Goal: Task Accomplishment & Management: Use online tool/utility

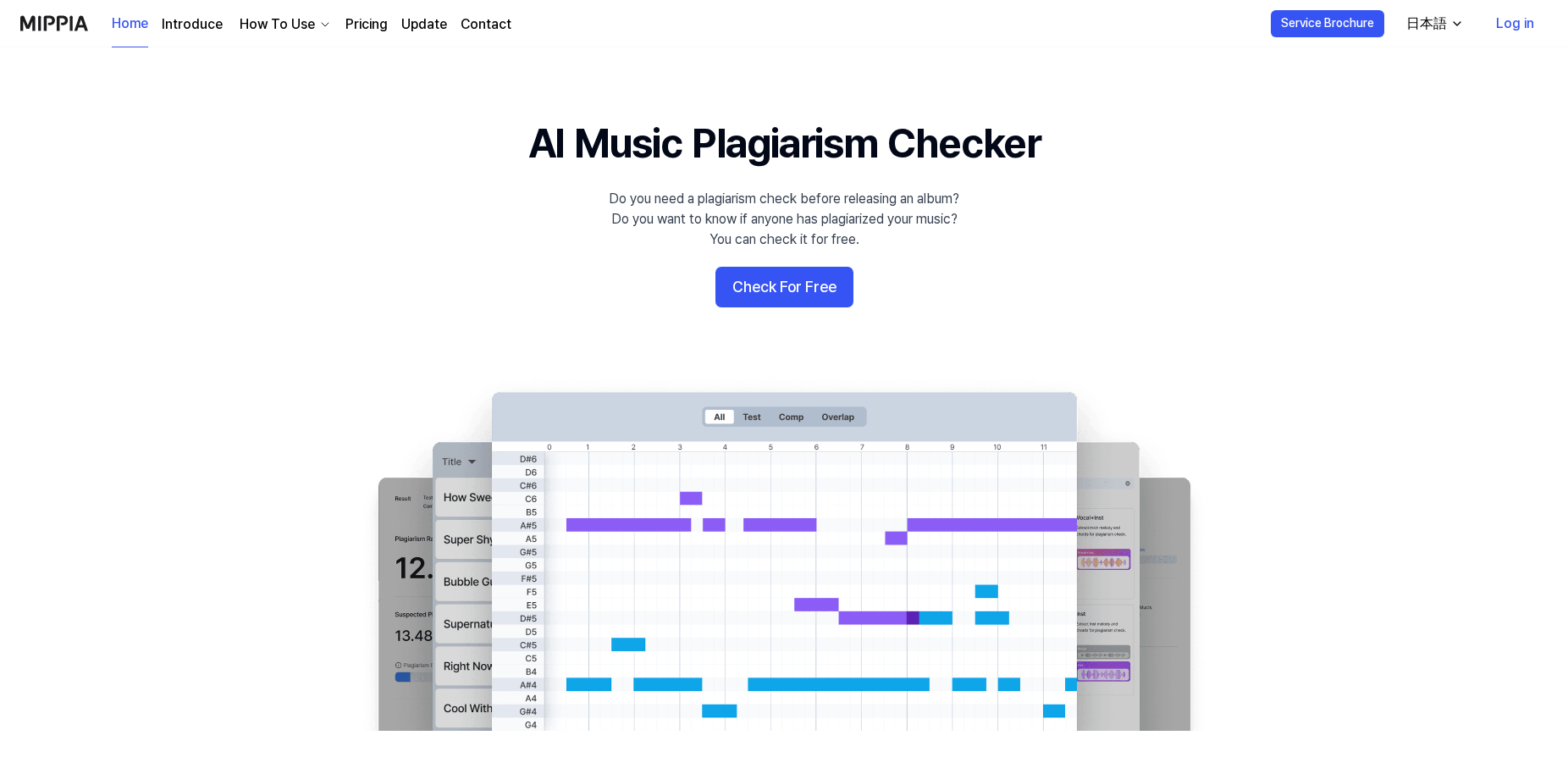
click at [1518, 27] on link "Log in" at bounding box center [1514, 24] width 65 height 47
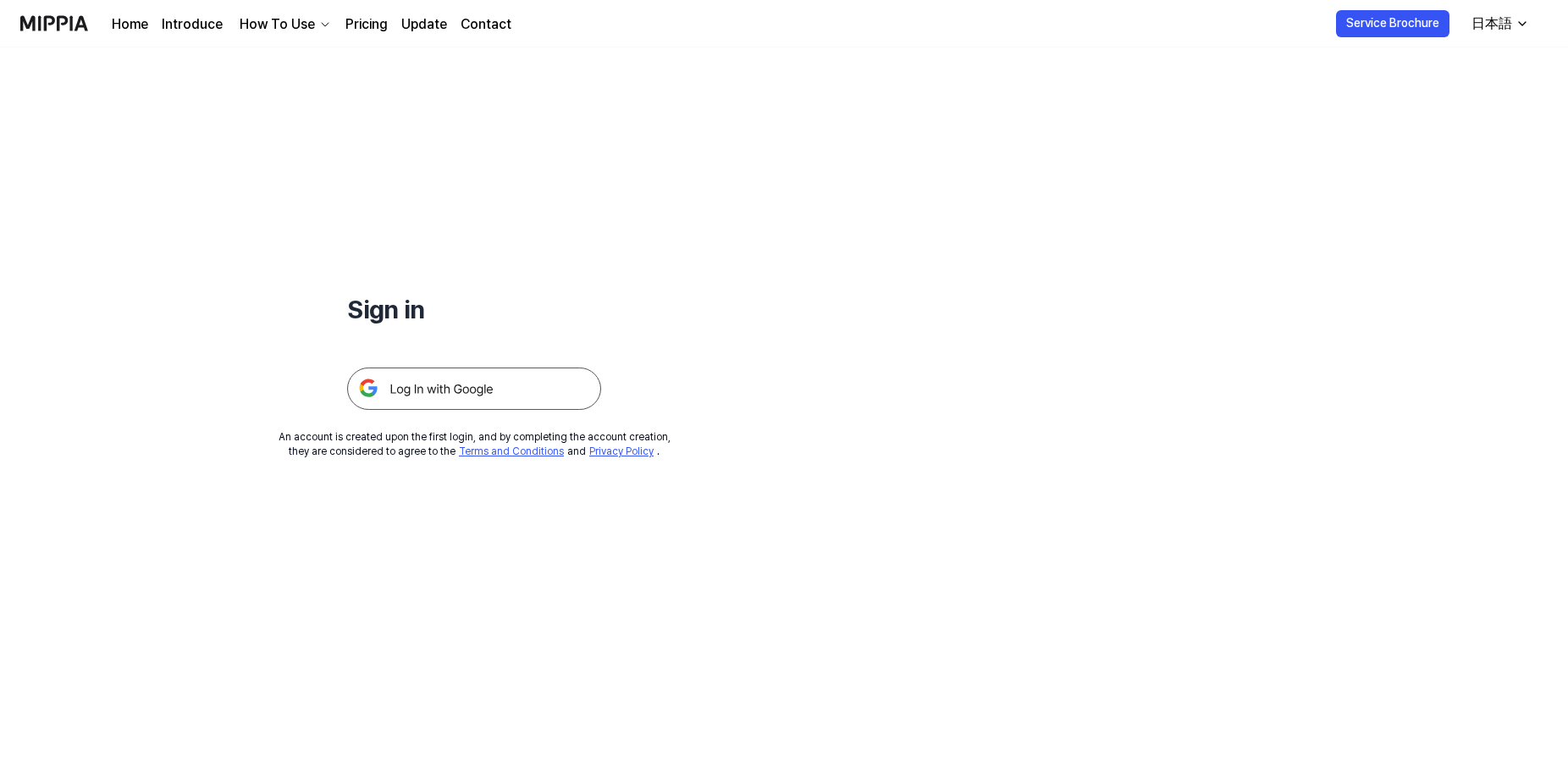
click at [438, 392] on img at bounding box center [474, 388] width 254 height 43
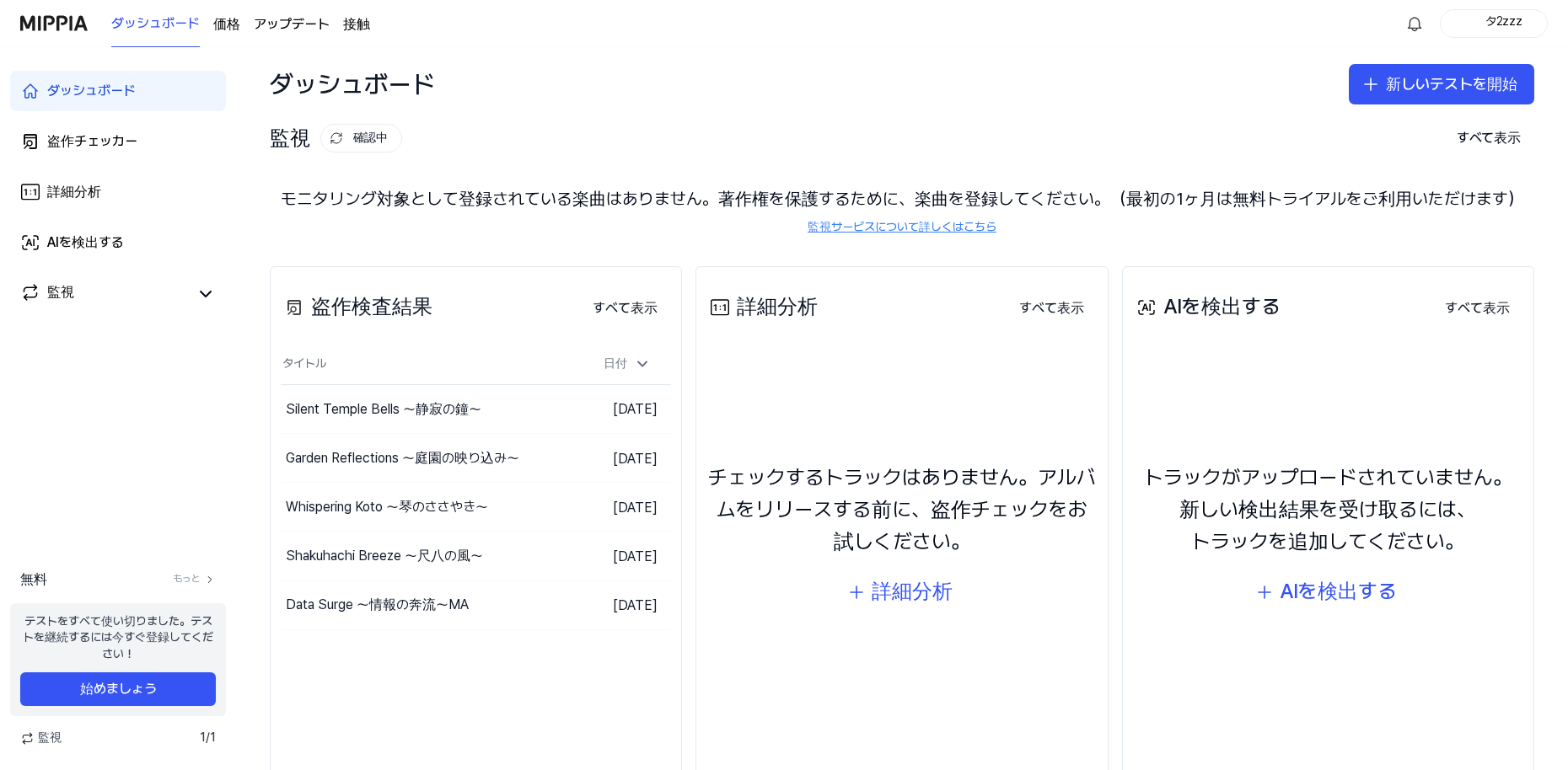
click at [652, 122] on div "監視 確認中 すべて表示 監視 モニタリング対象として登録されている楽曲はありません。著作権を保護するために、楽曲を登録してください。（最初の1ヶ月は無料トラ…" at bounding box center [902, 177] width 1332 height 111
click at [1493, 138] on font "すべて表示" at bounding box center [1489, 137] width 64 height 16
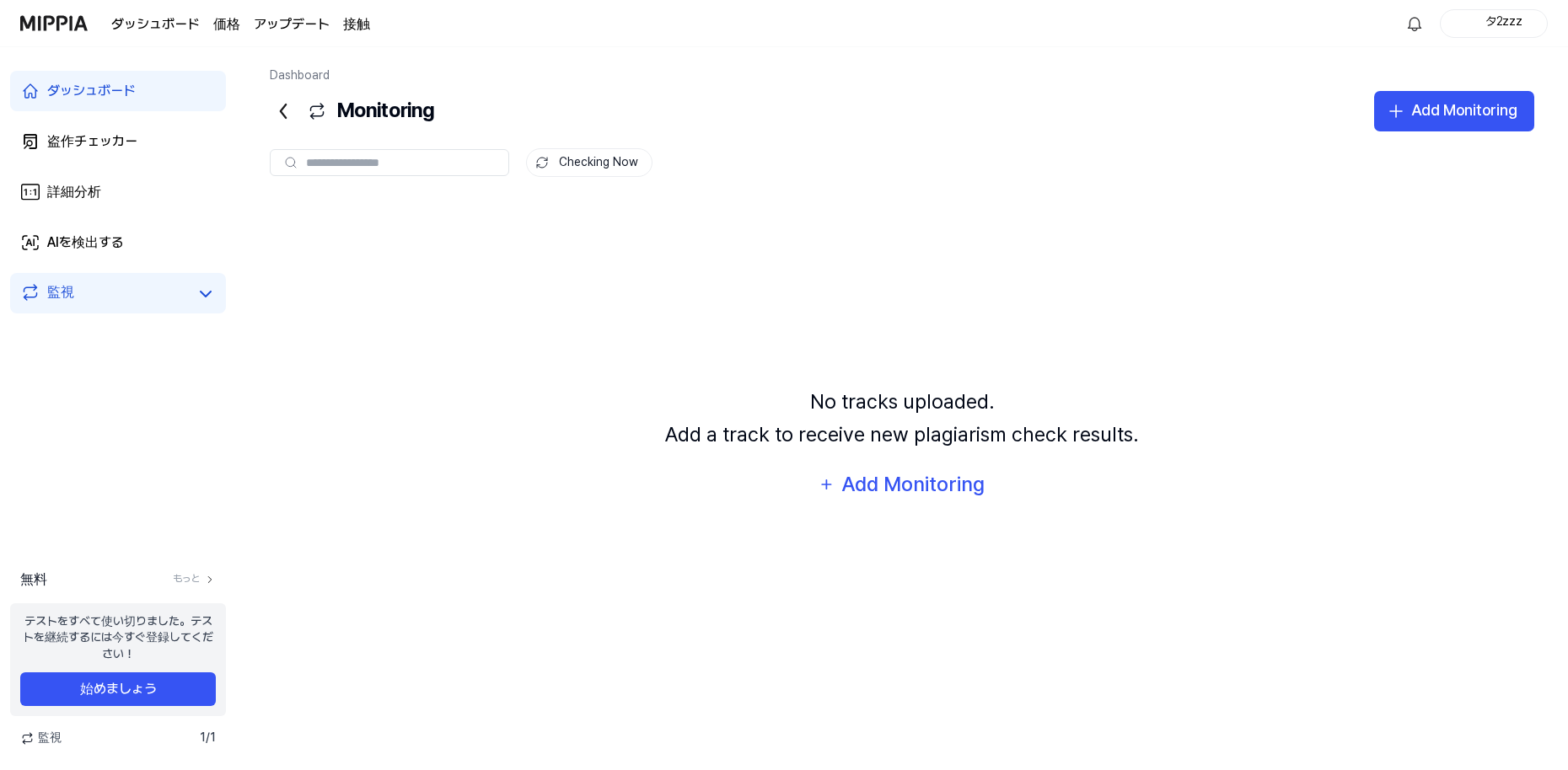
click at [279, 110] on icon at bounding box center [283, 111] width 27 height 27
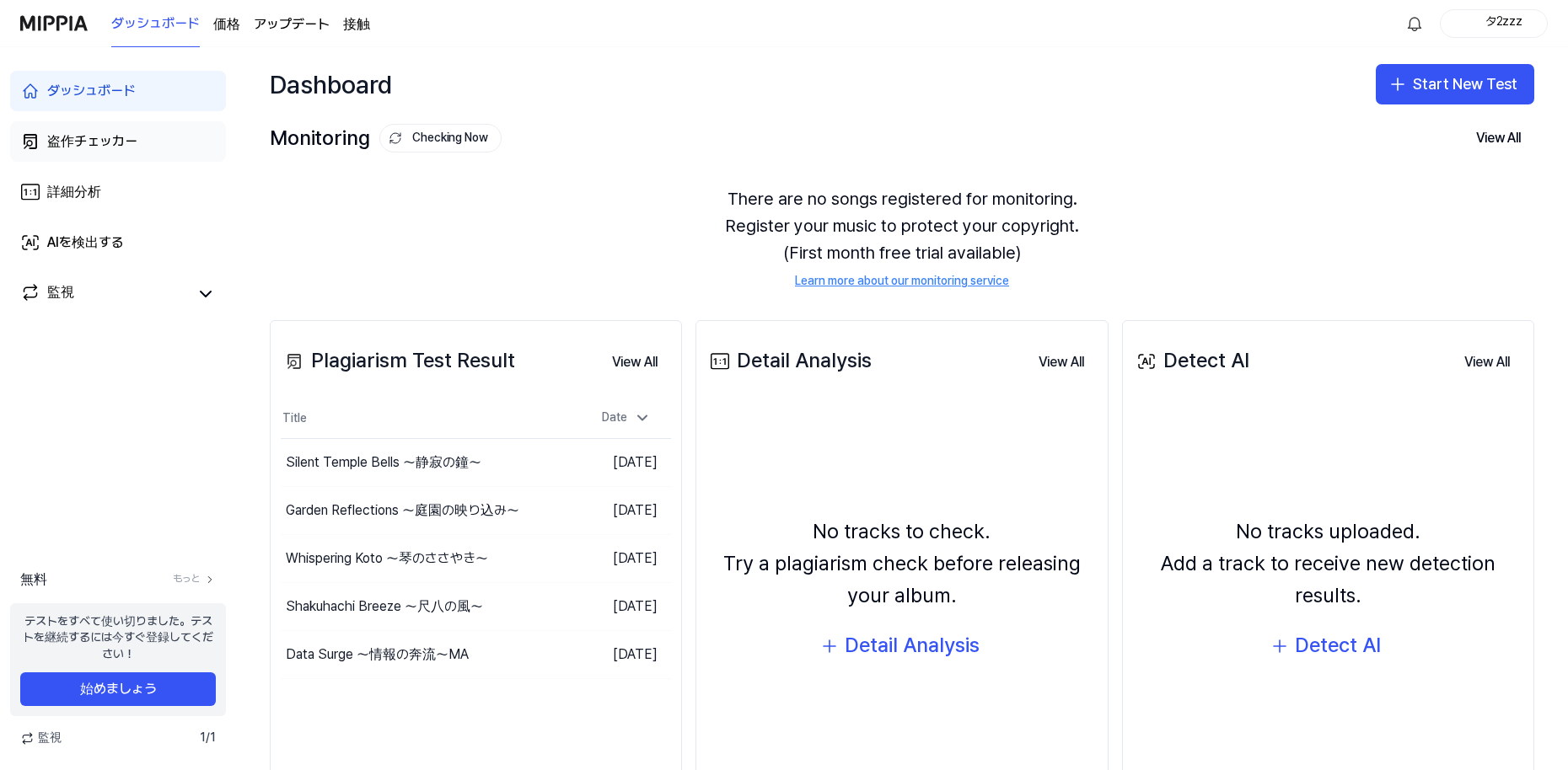
click at [98, 152] on link "盗作チェッカー" at bounding box center [118, 142] width 216 height 41
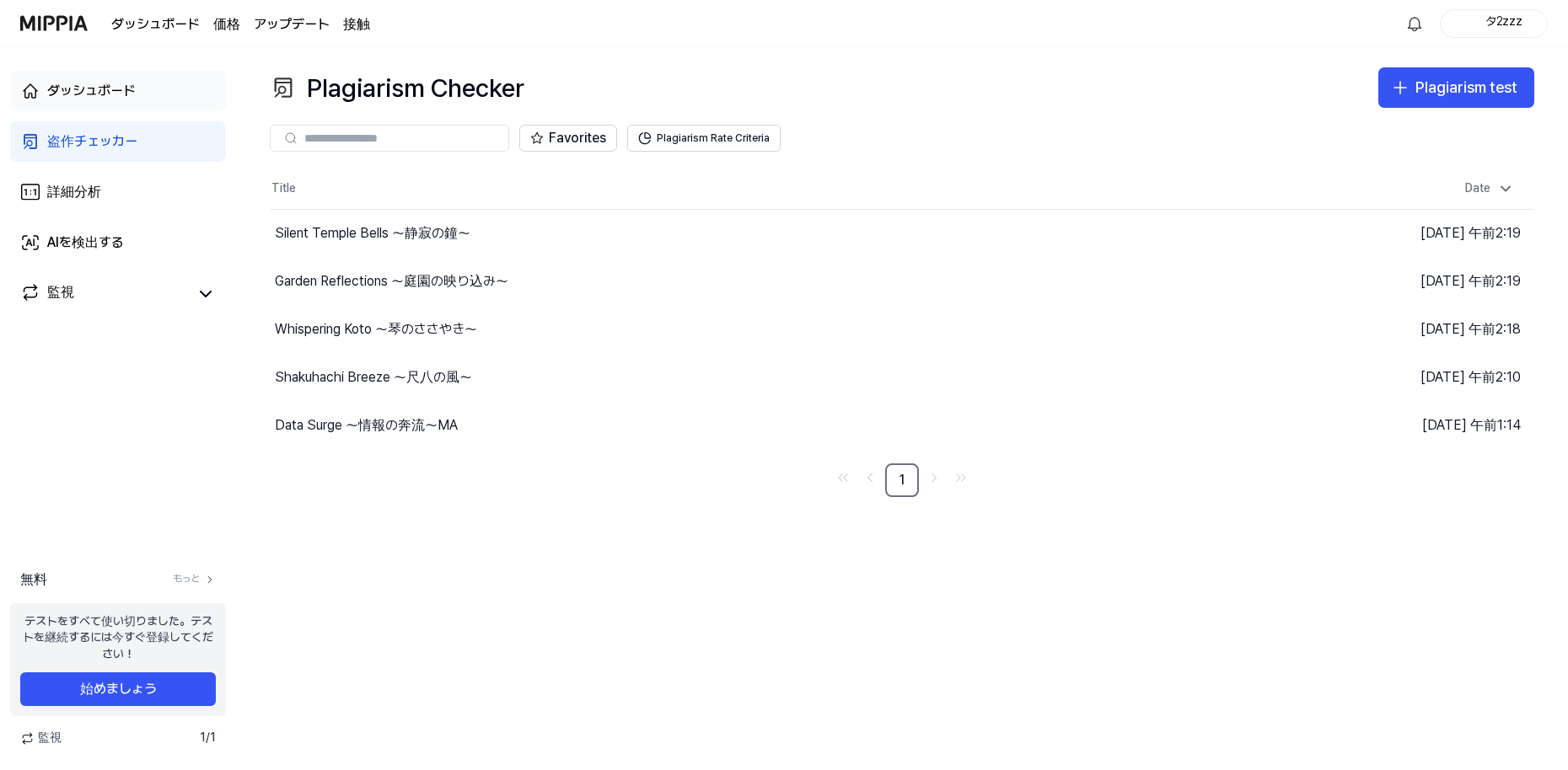
click at [98, 96] on font "ダッシュボード" at bounding box center [92, 90] width 89 height 16
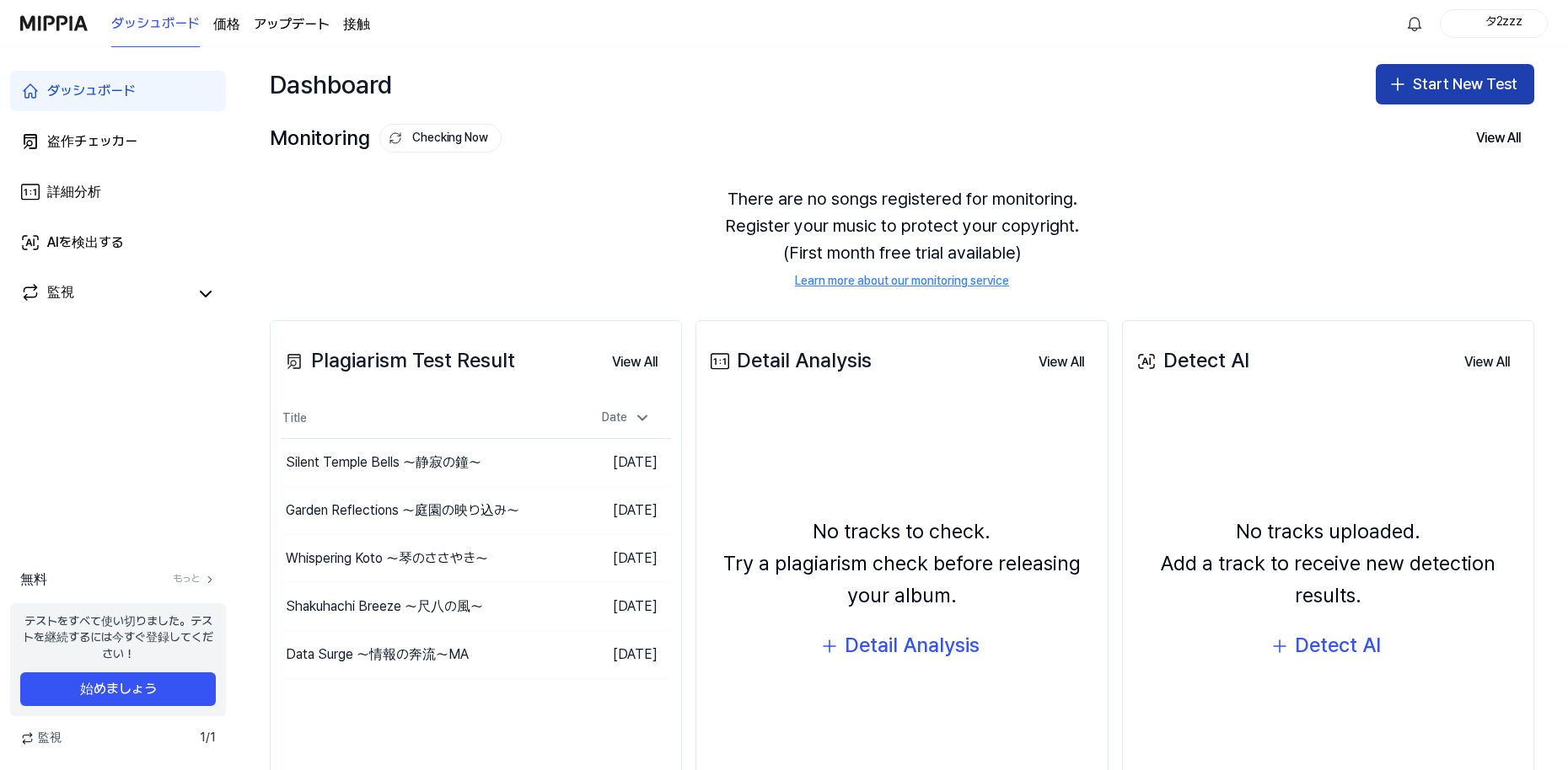
click at [1441, 78] on button "Start New Test" at bounding box center [1455, 84] width 159 height 41
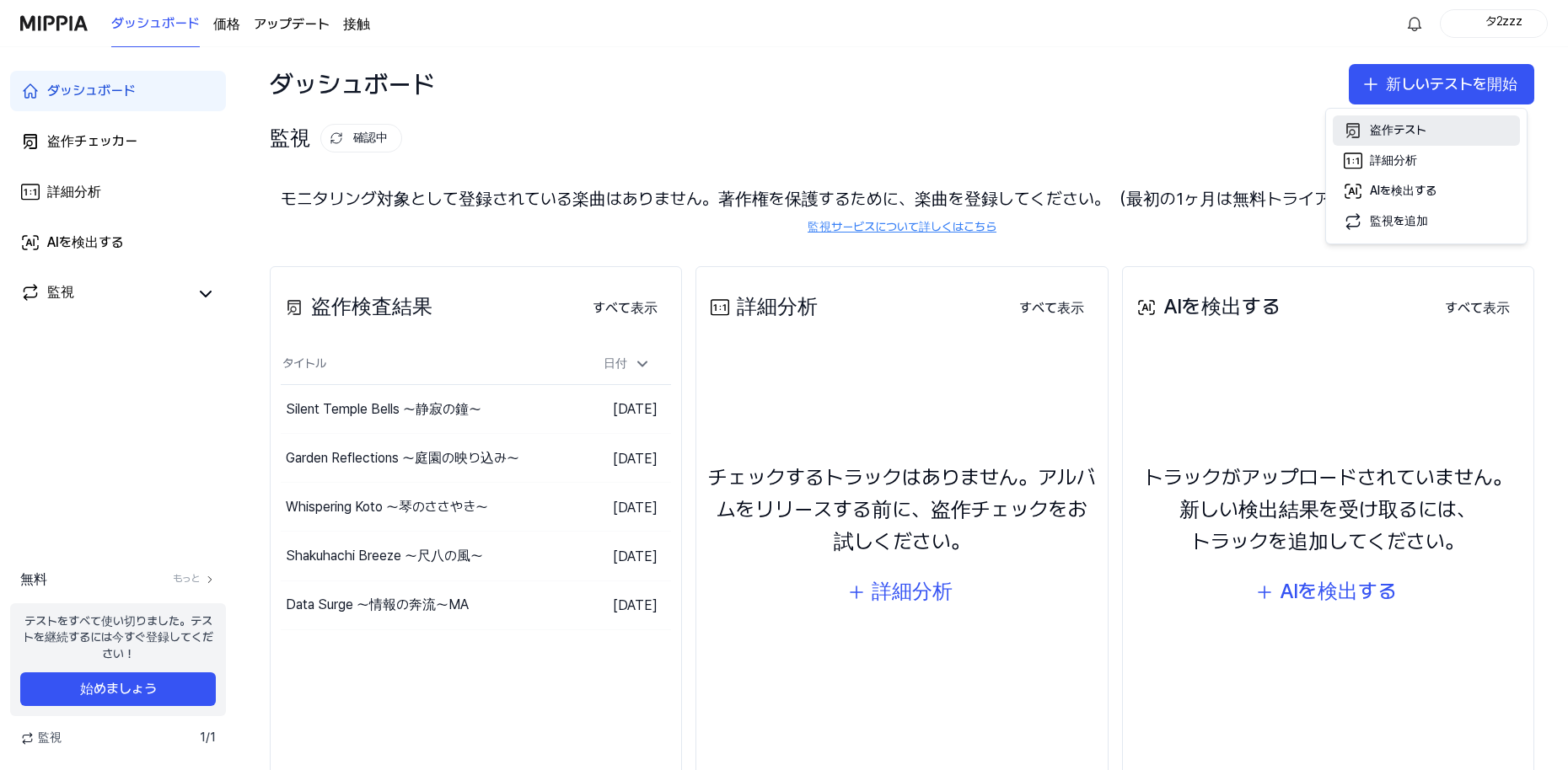
click at [1387, 128] on font "盗作テスト" at bounding box center [1398, 129] width 57 height 13
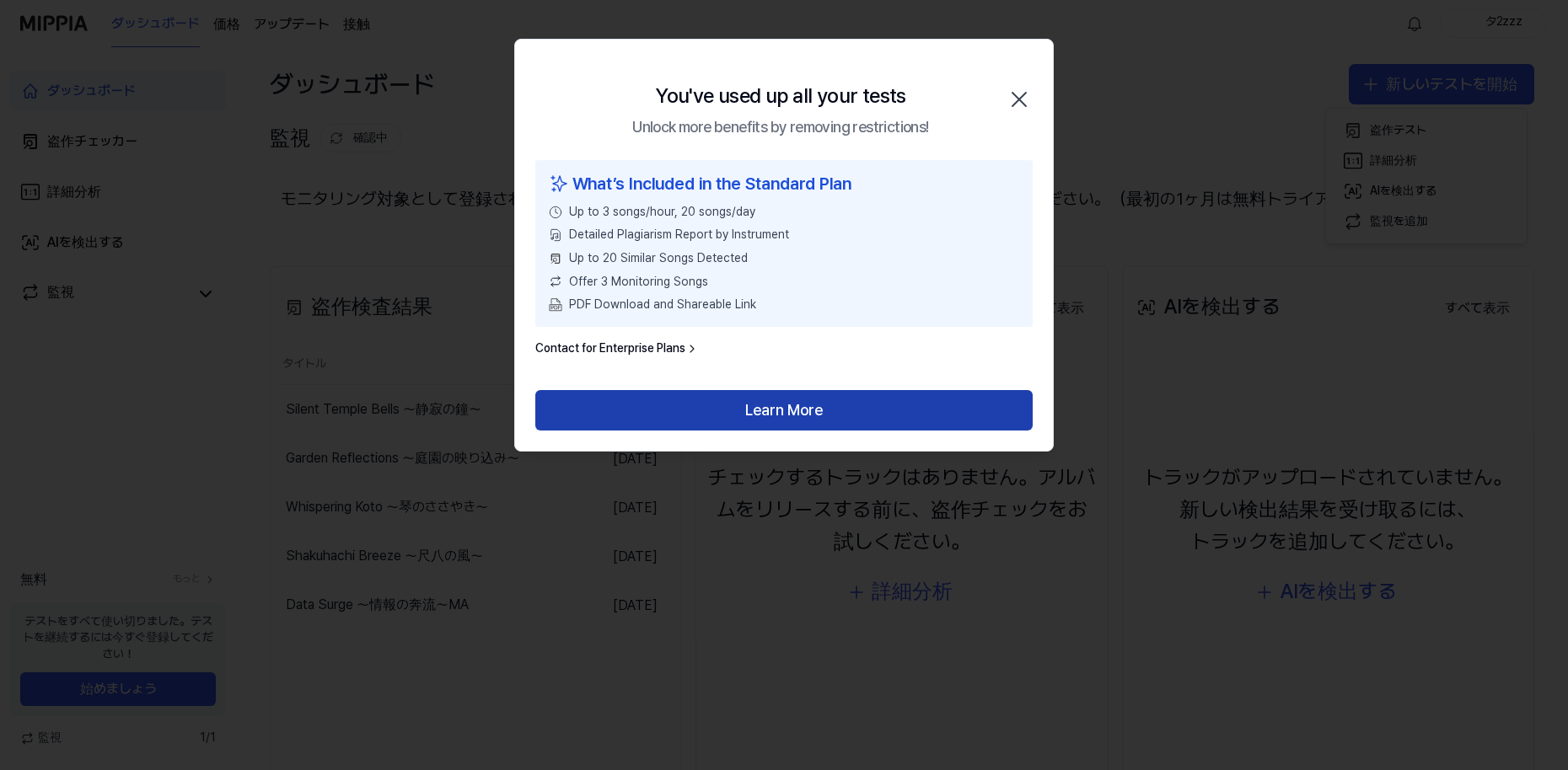
click at [819, 419] on button "Learn More" at bounding box center [784, 410] width 497 height 41
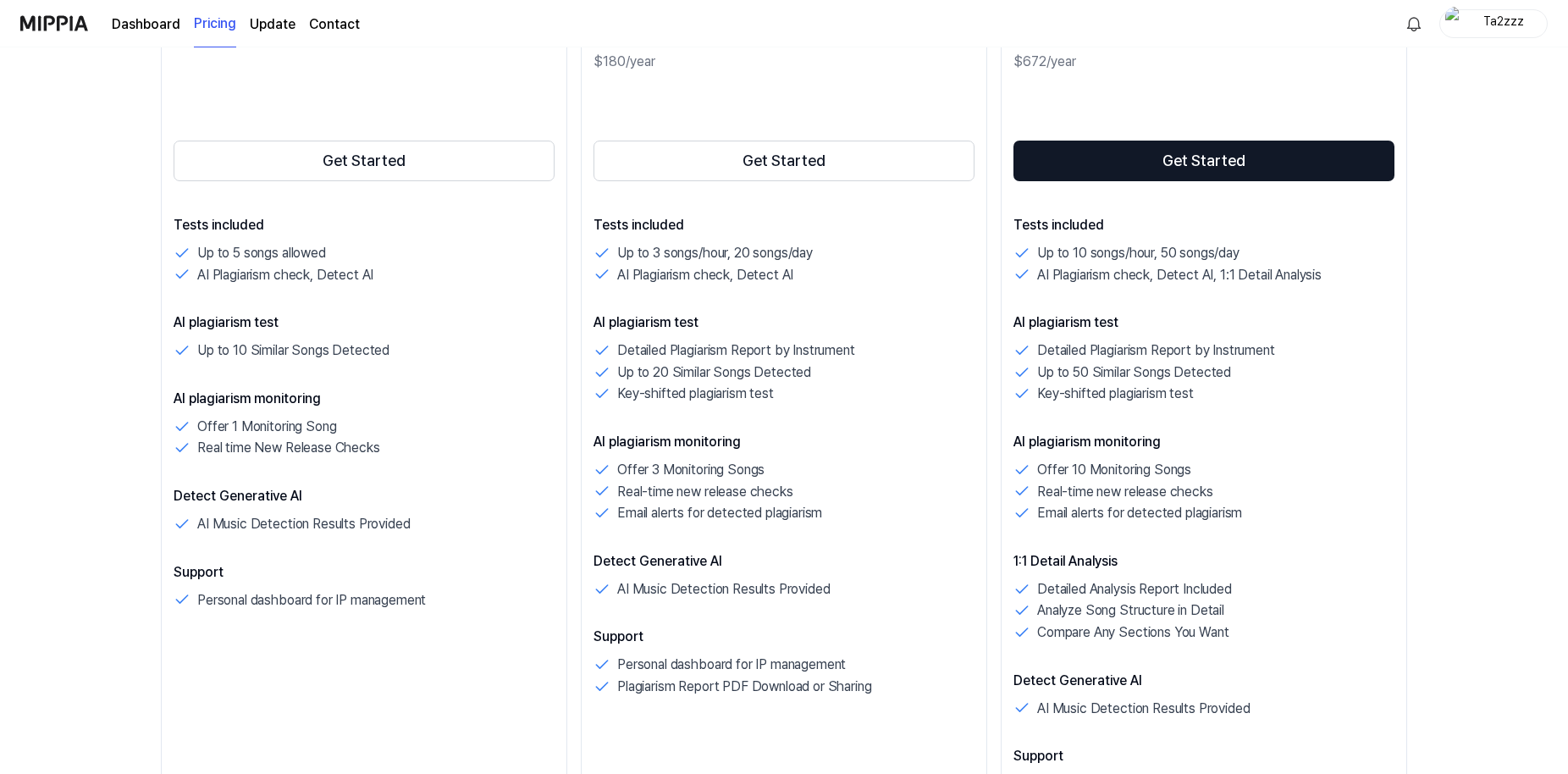
scroll to position [230, 0]
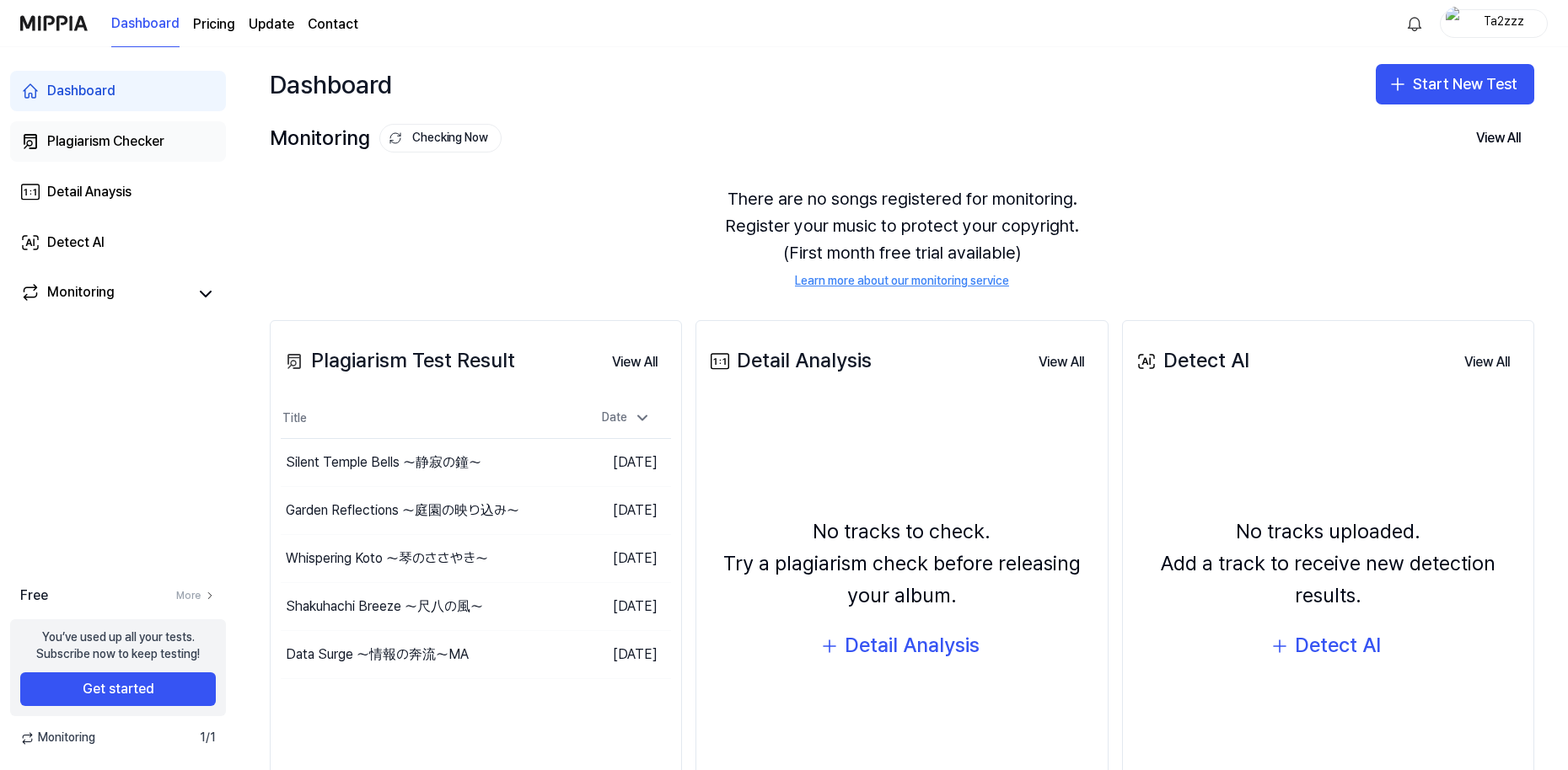
click at [132, 156] on link "Plagiarism Checker" at bounding box center [118, 142] width 216 height 41
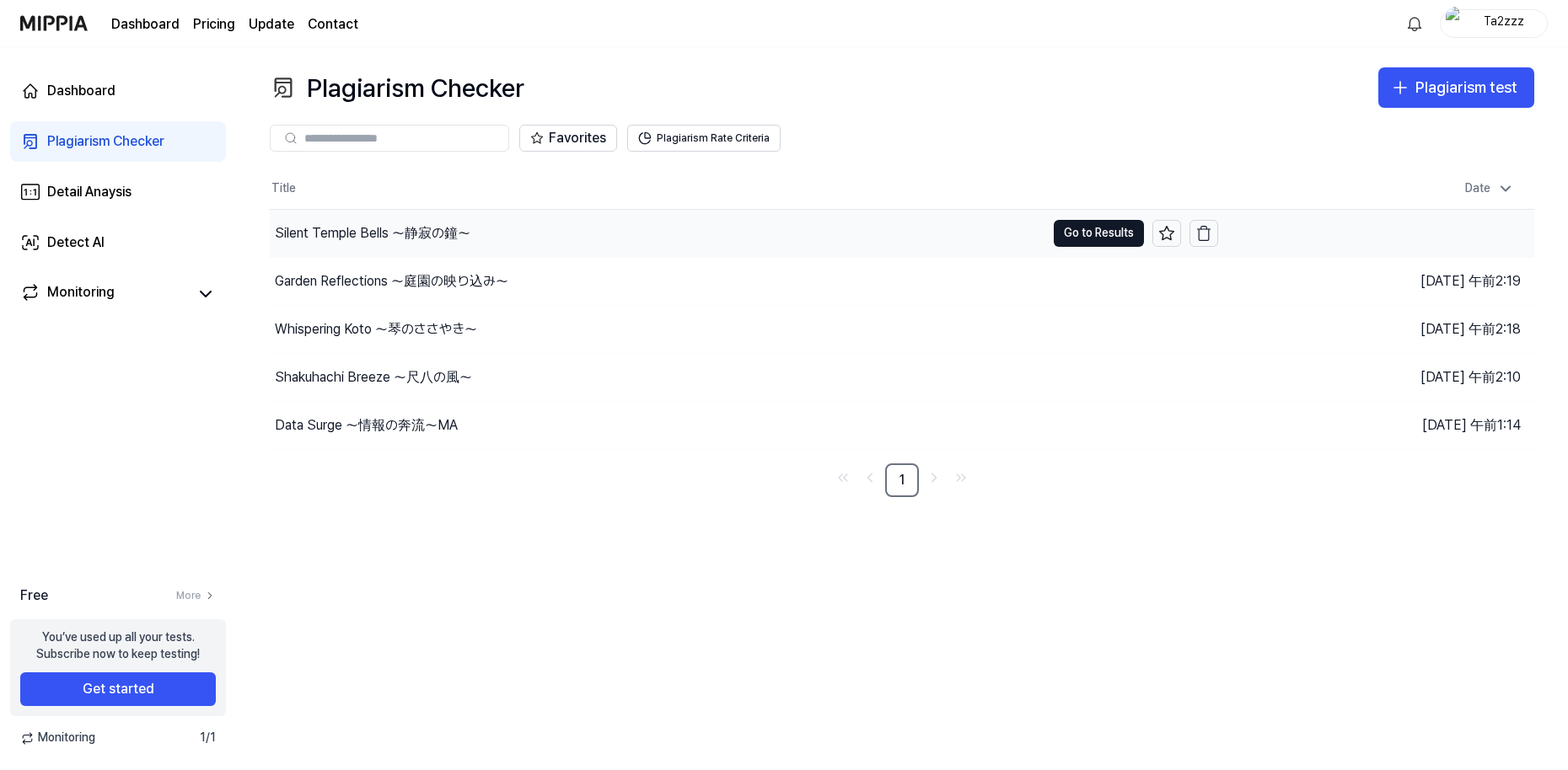
click at [401, 238] on div "Silent Temple Bells 〜静寂の鐘〜" at bounding box center [372, 233] width 195 height 20
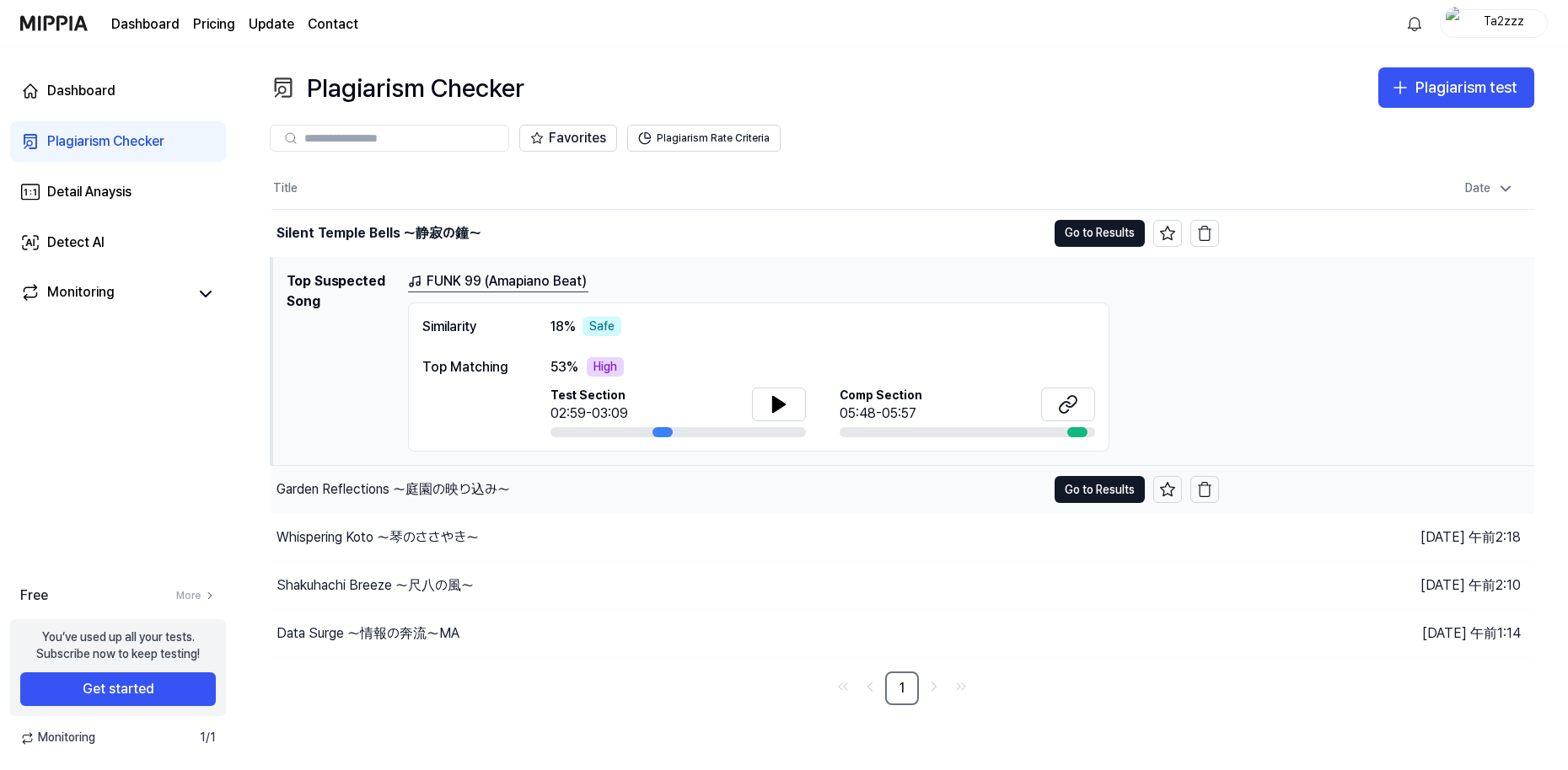
click at [447, 492] on div "Garden Reflections 〜庭園の映り込み〜" at bounding box center [393, 489] width 233 height 20
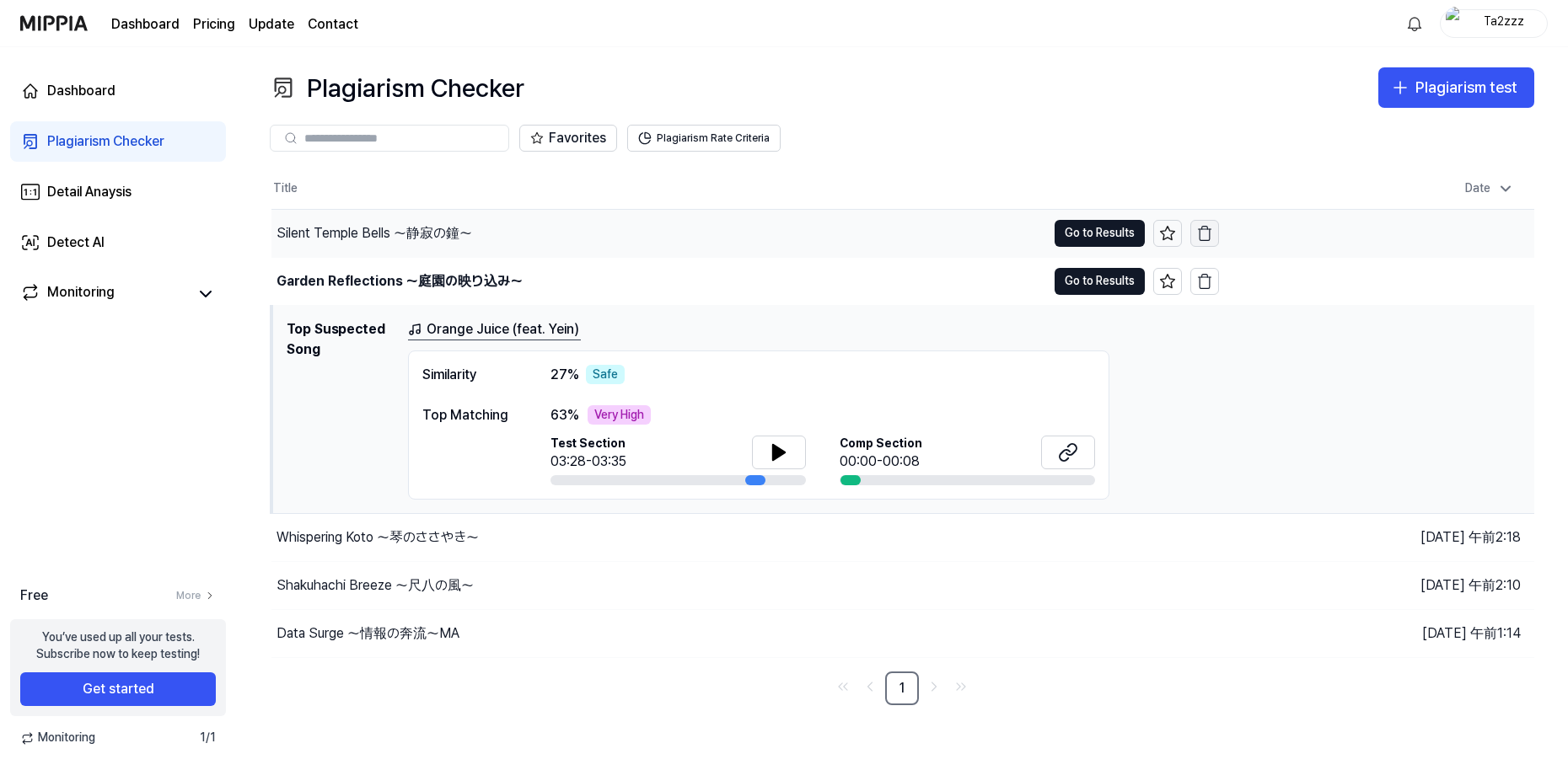
click at [1212, 232] on icon "button" at bounding box center [1205, 233] width 17 height 17
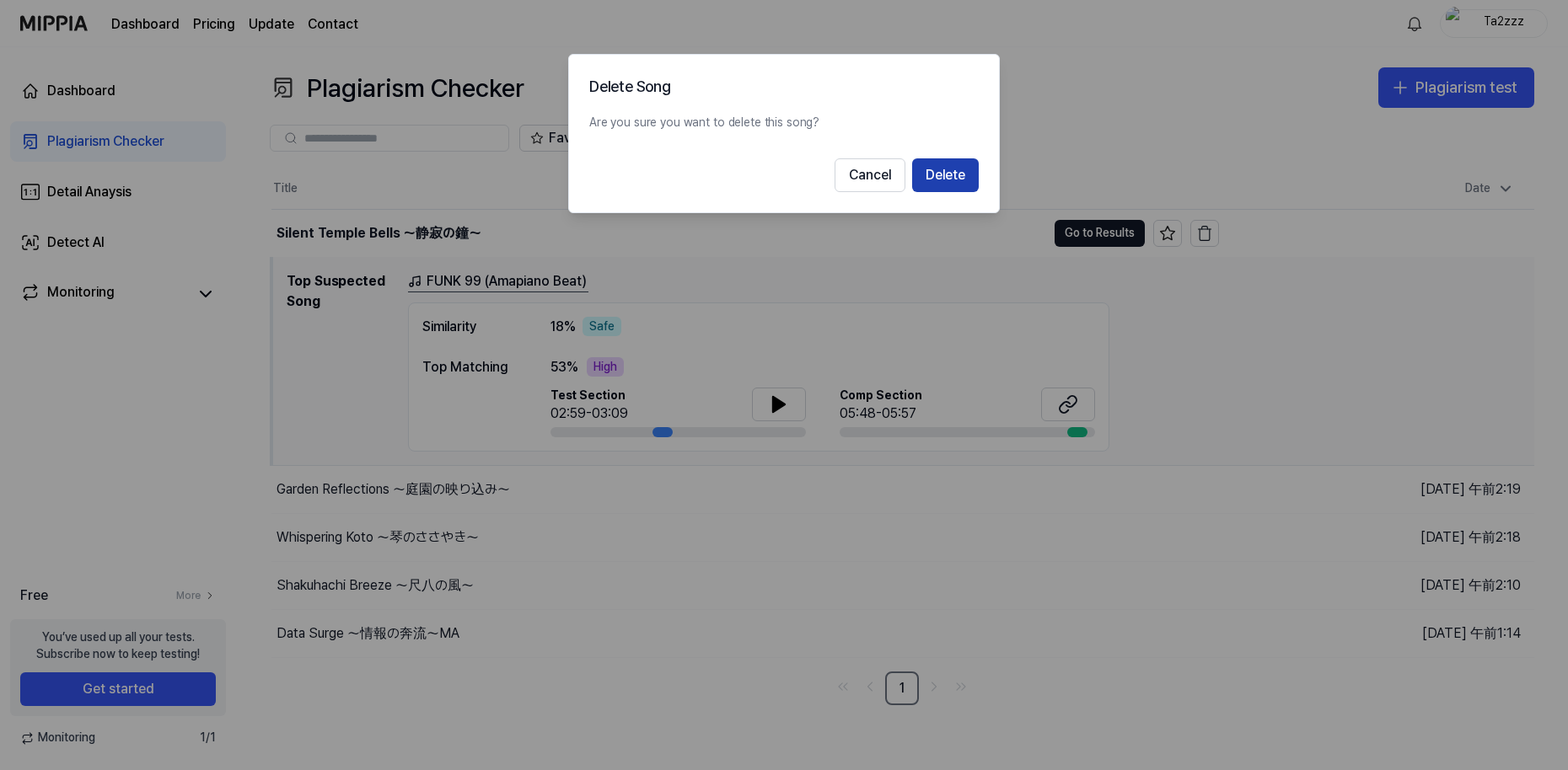
click at [961, 182] on button "Delete" at bounding box center [945, 176] width 67 height 34
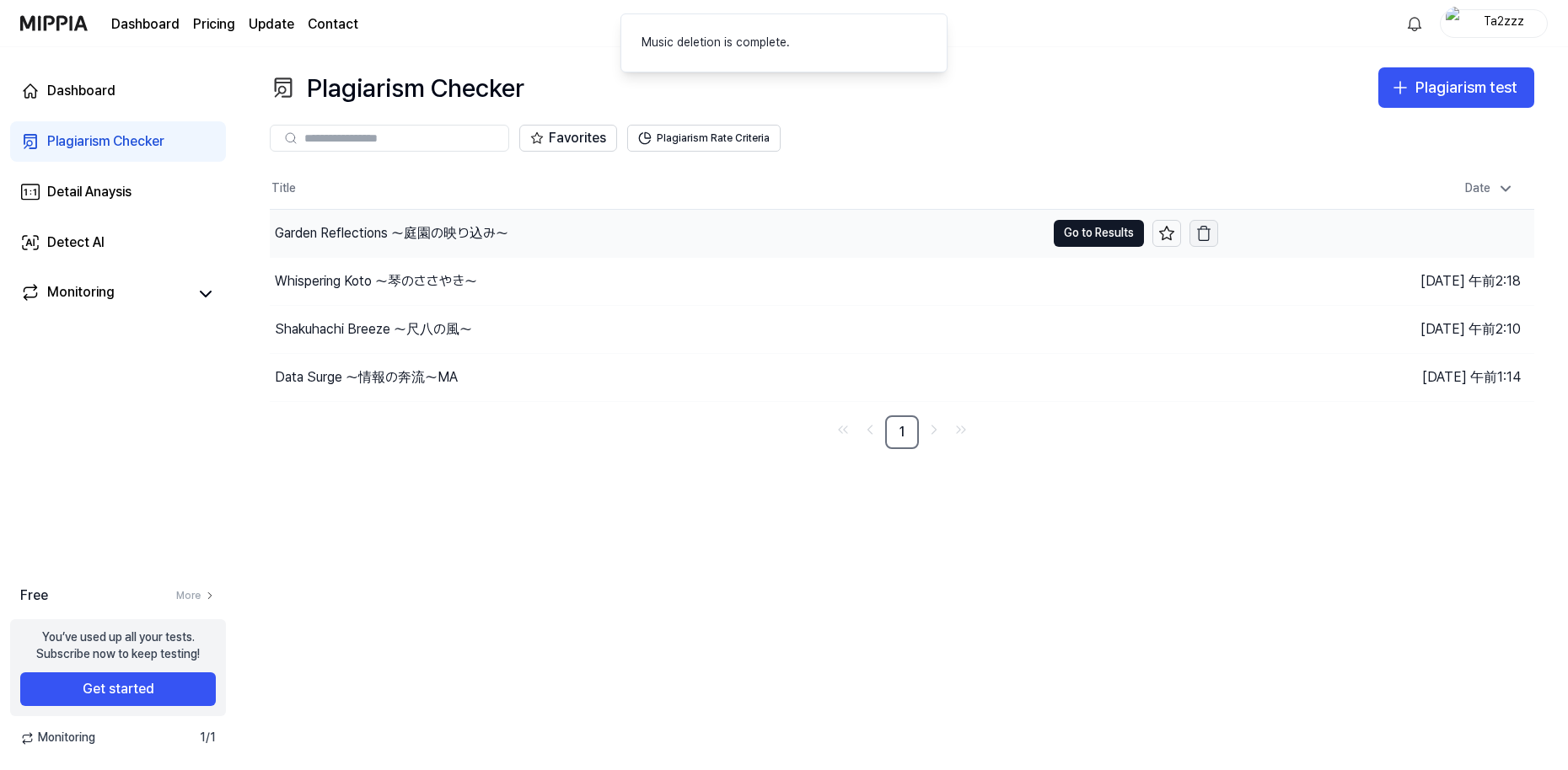
click at [1200, 237] on icon "button" at bounding box center [1204, 233] width 17 height 17
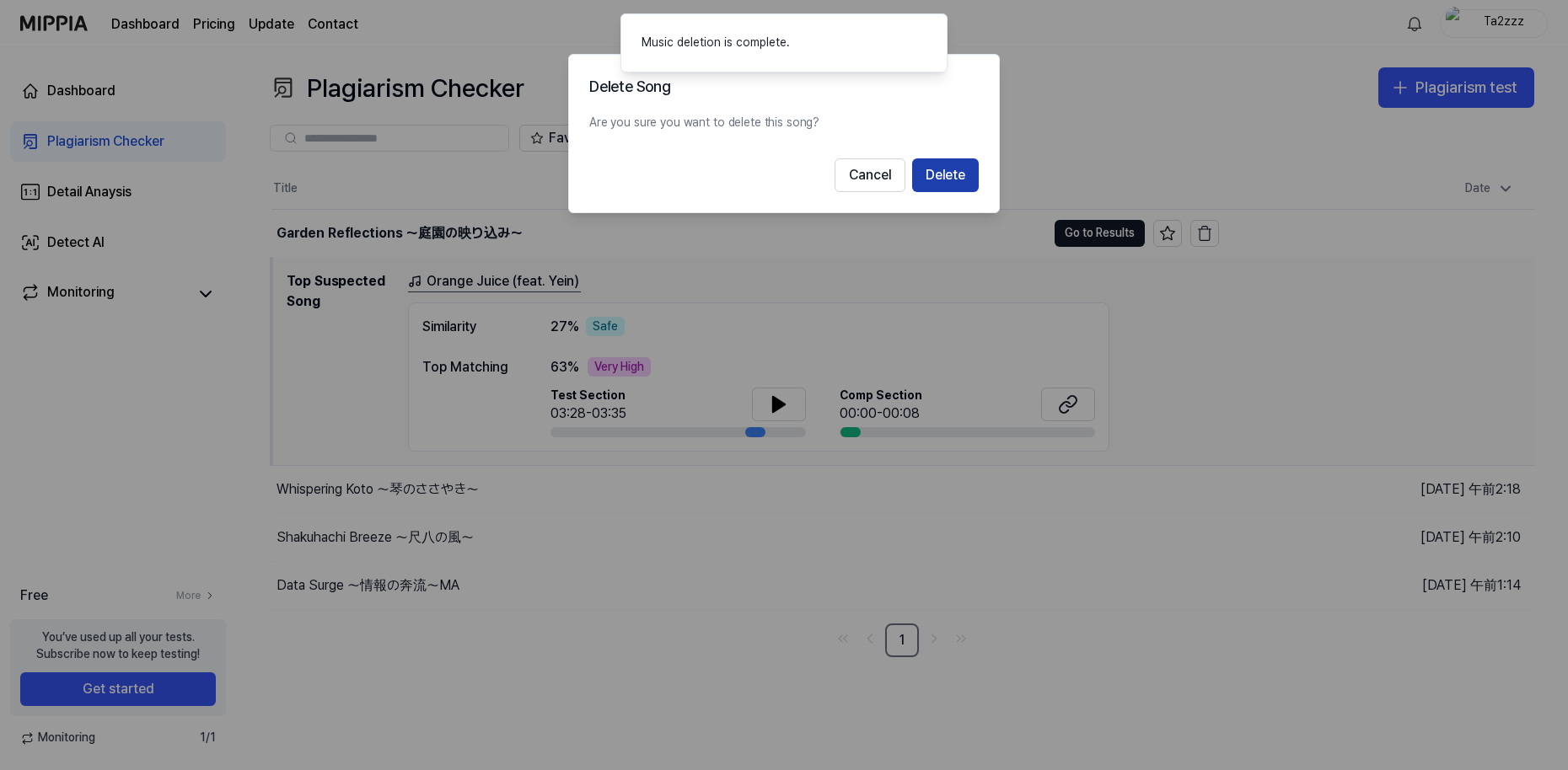
click at [955, 180] on button "Delete" at bounding box center [945, 176] width 67 height 34
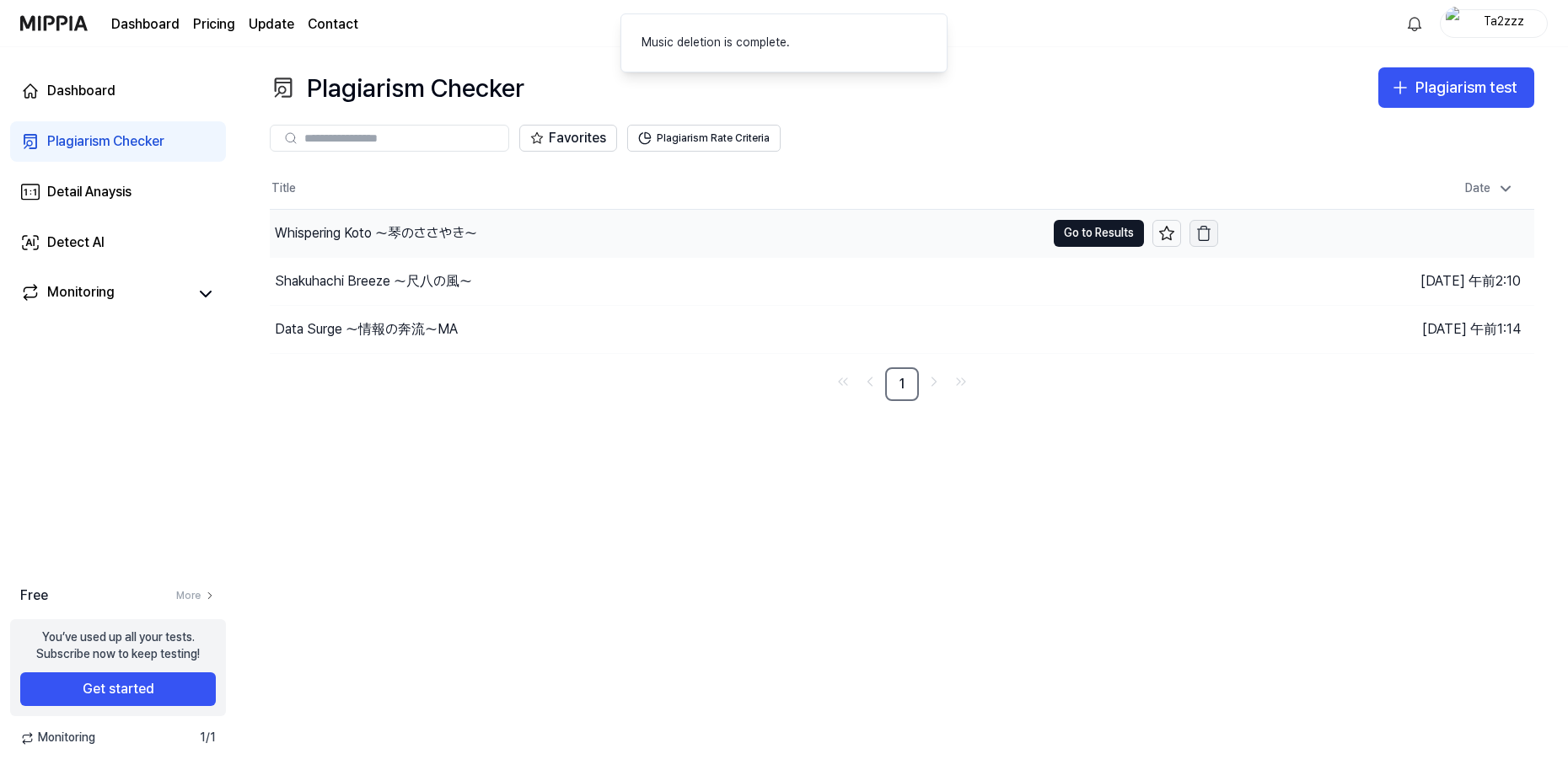
click at [1206, 235] on icon "button" at bounding box center [1204, 233] width 17 height 17
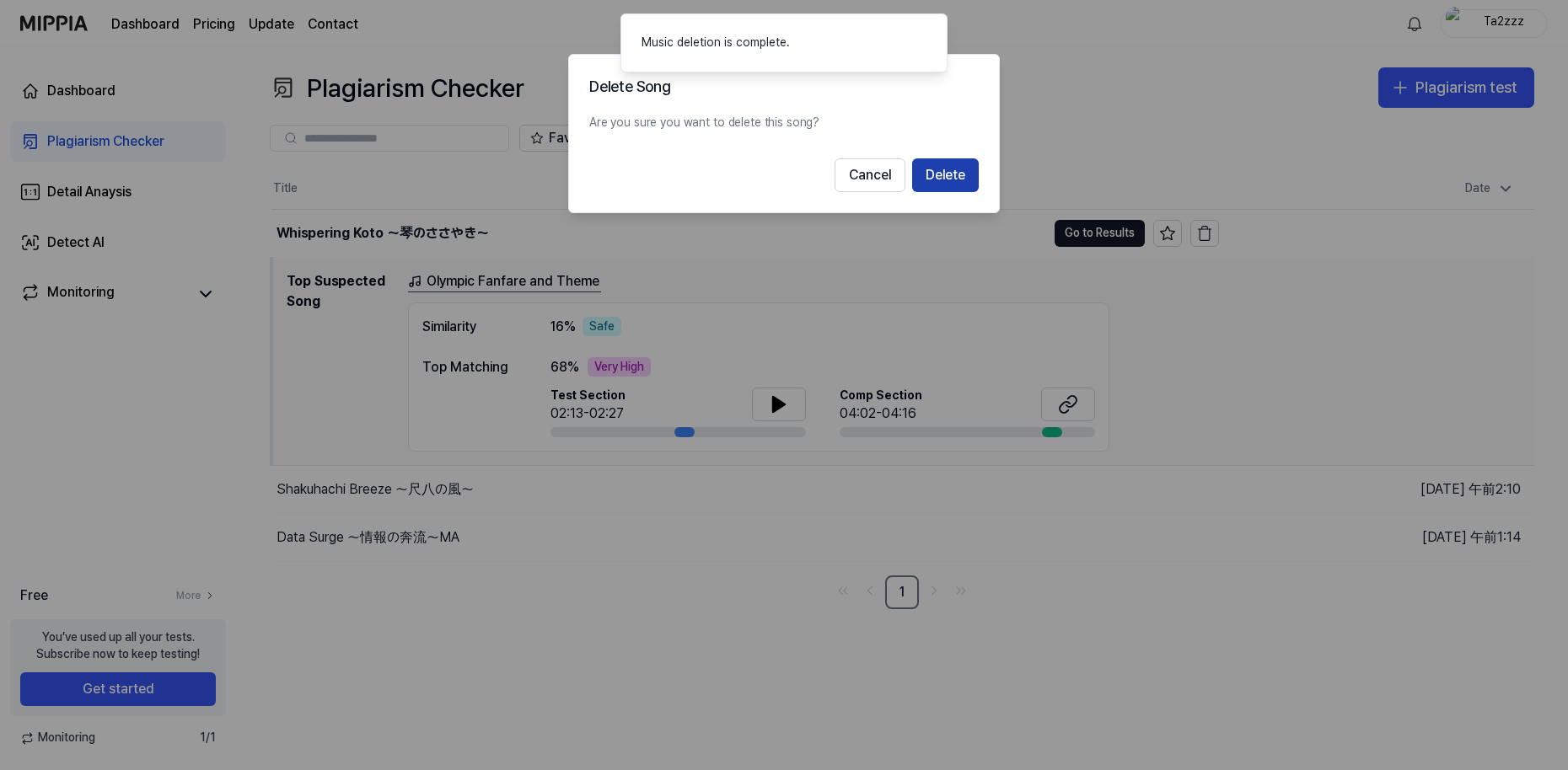
click at [929, 174] on button "Delete" at bounding box center [945, 176] width 67 height 34
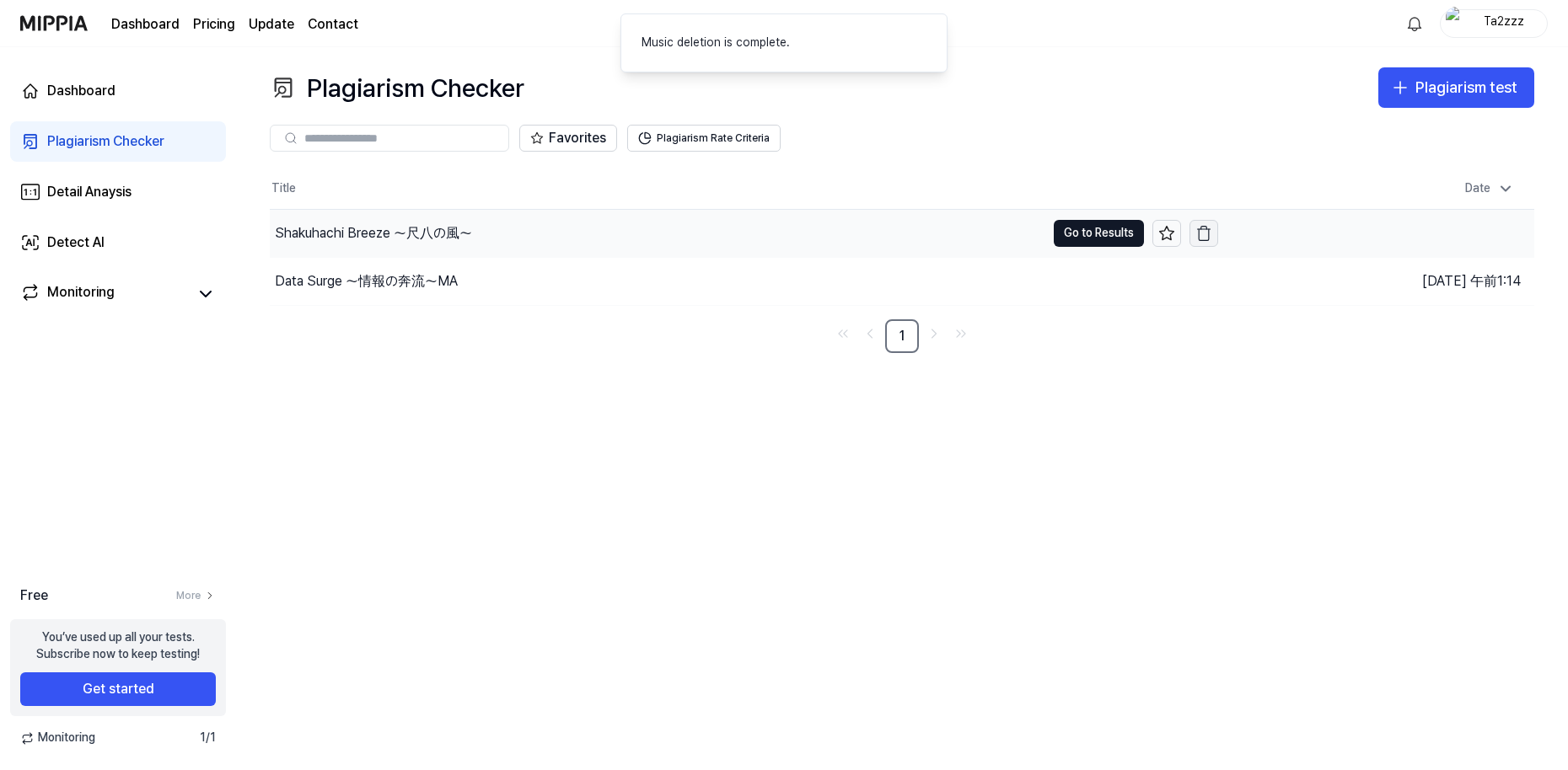
click at [1213, 230] on button "button" at bounding box center [1204, 233] width 28 height 27
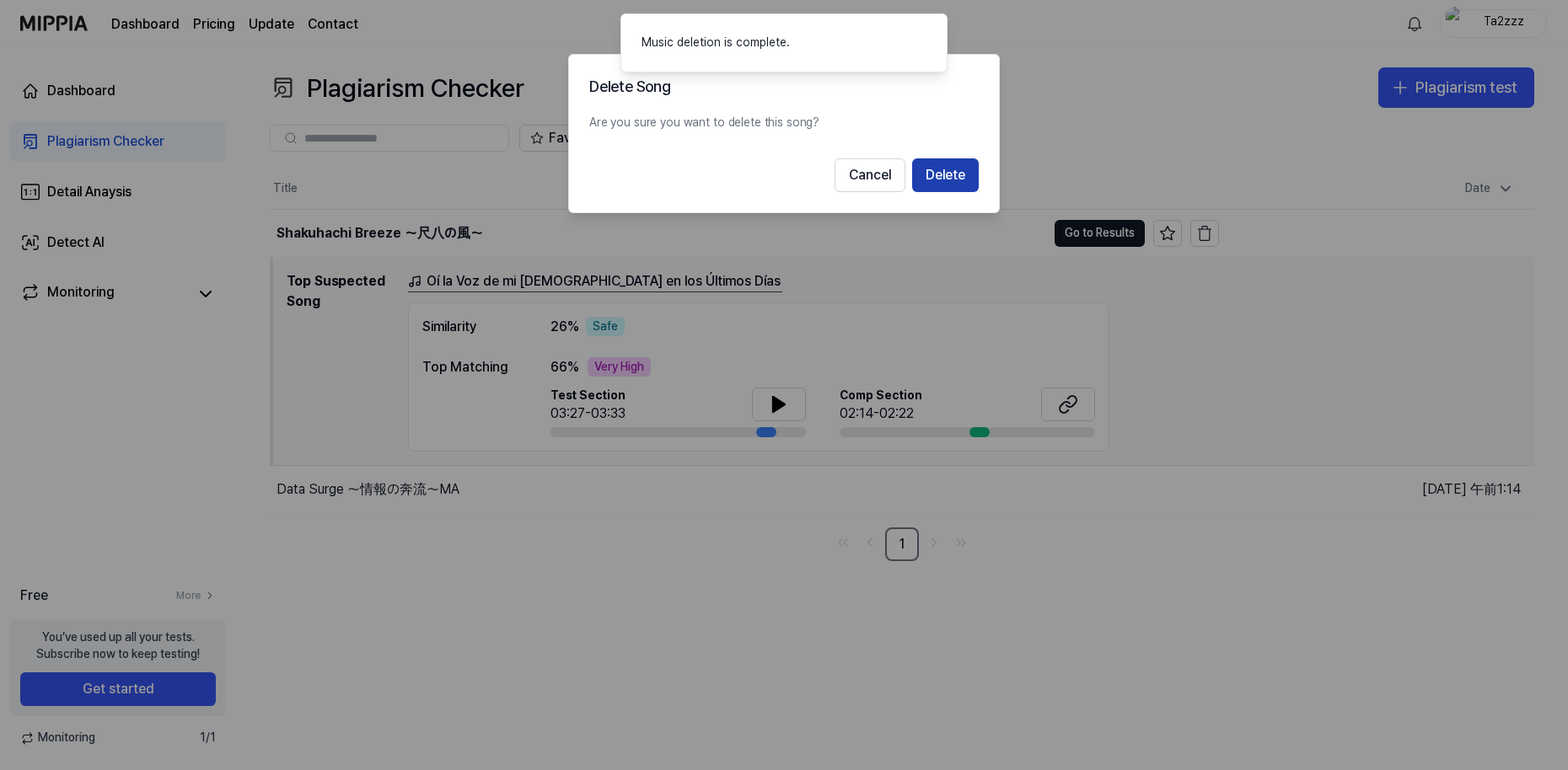
click at [948, 179] on button "Delete" at bounding box center [945, 176] width 67 height 34
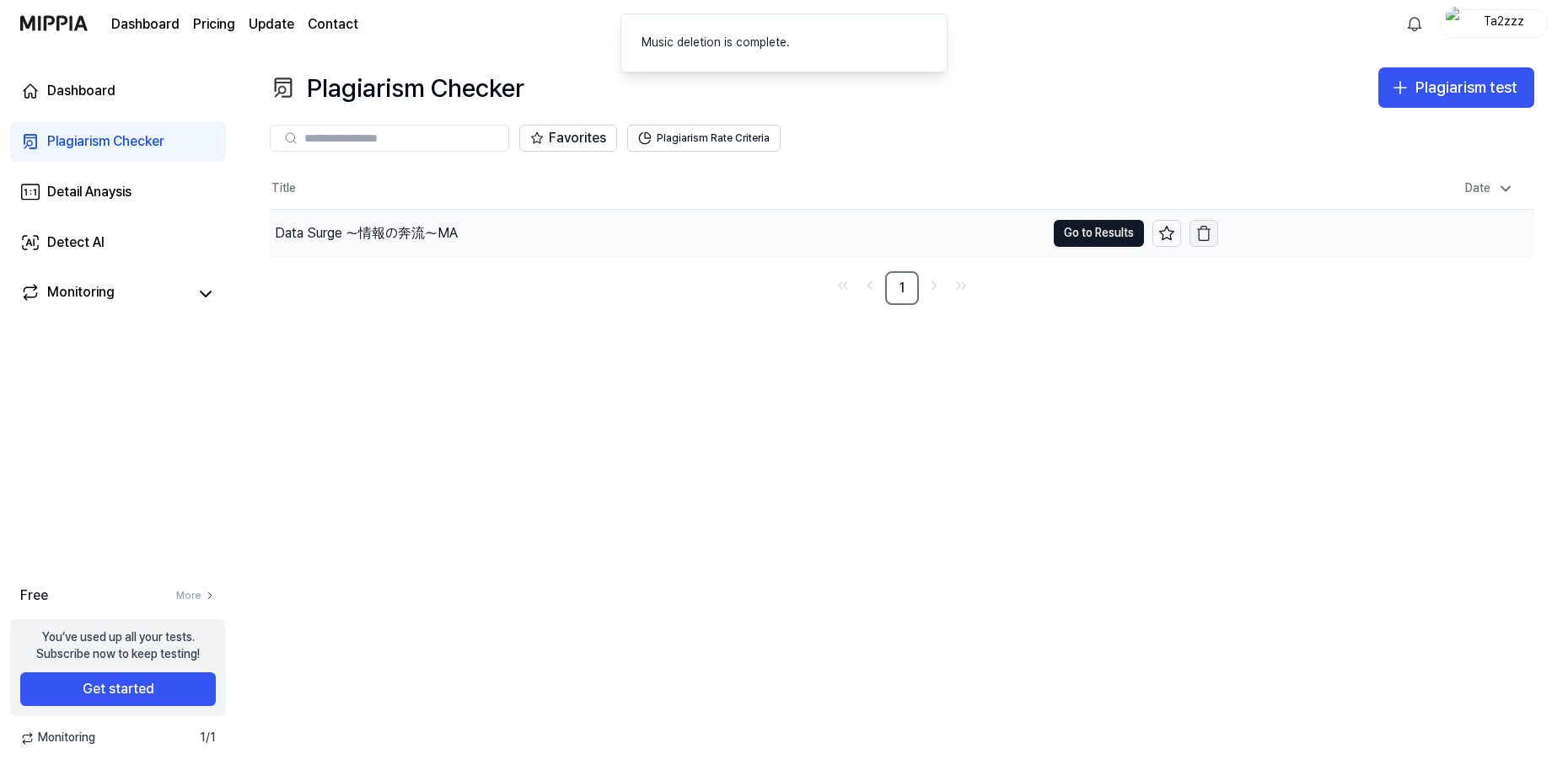
click at [1201, 233] on icon "button" at bounding box center [1204, 233] width 17 height 17
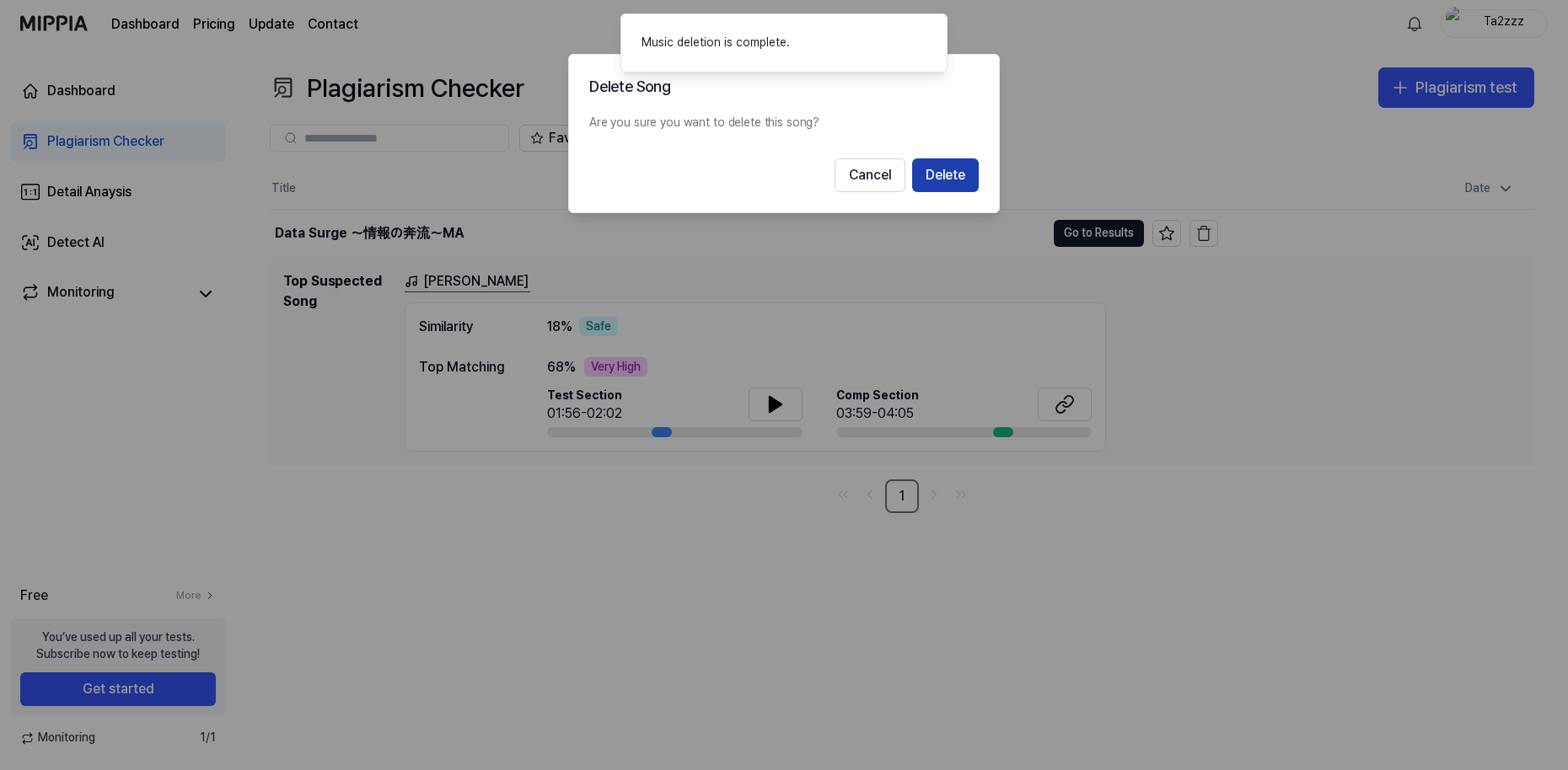
click at [945, 171] on button "Delete" at bounding box center [945, 176] width 67 height 34
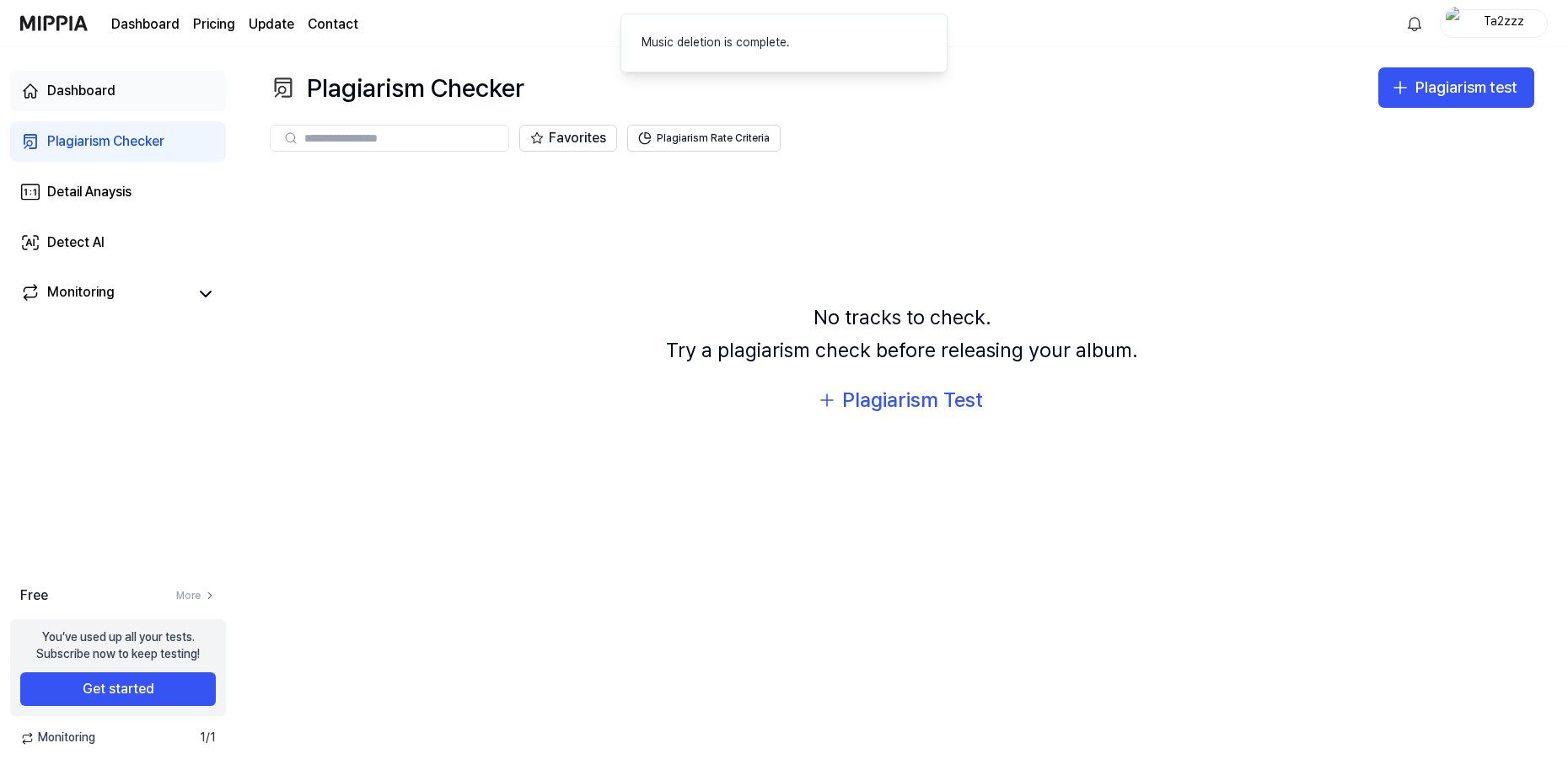
click at [101, 98] on div "Dashboard" at bounding box center [81, 91] width 68 height 20
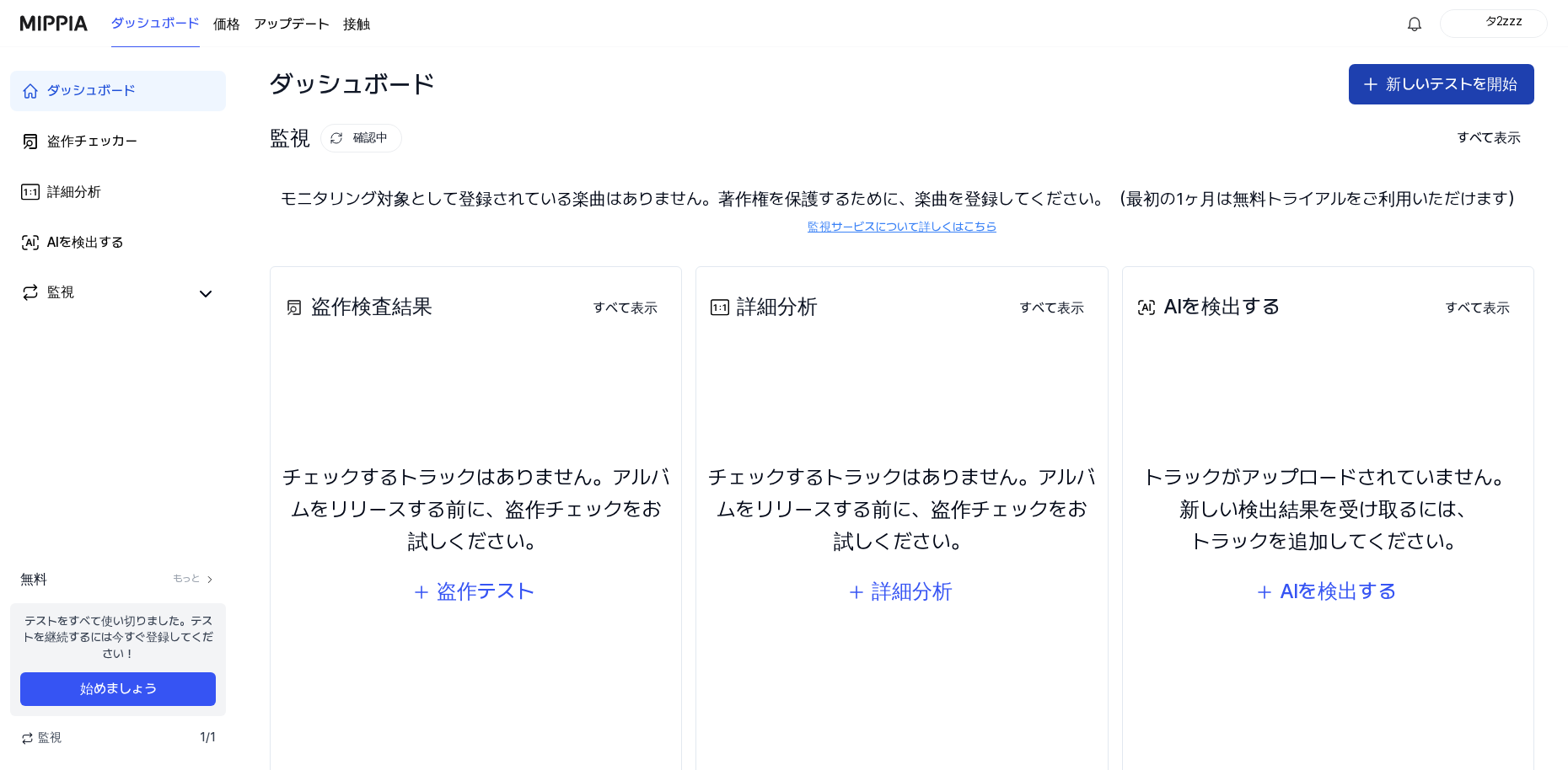
click at [1459, 91] on font "新しいテストを開始" at bounding box center [1451, 83] width 131 height 18
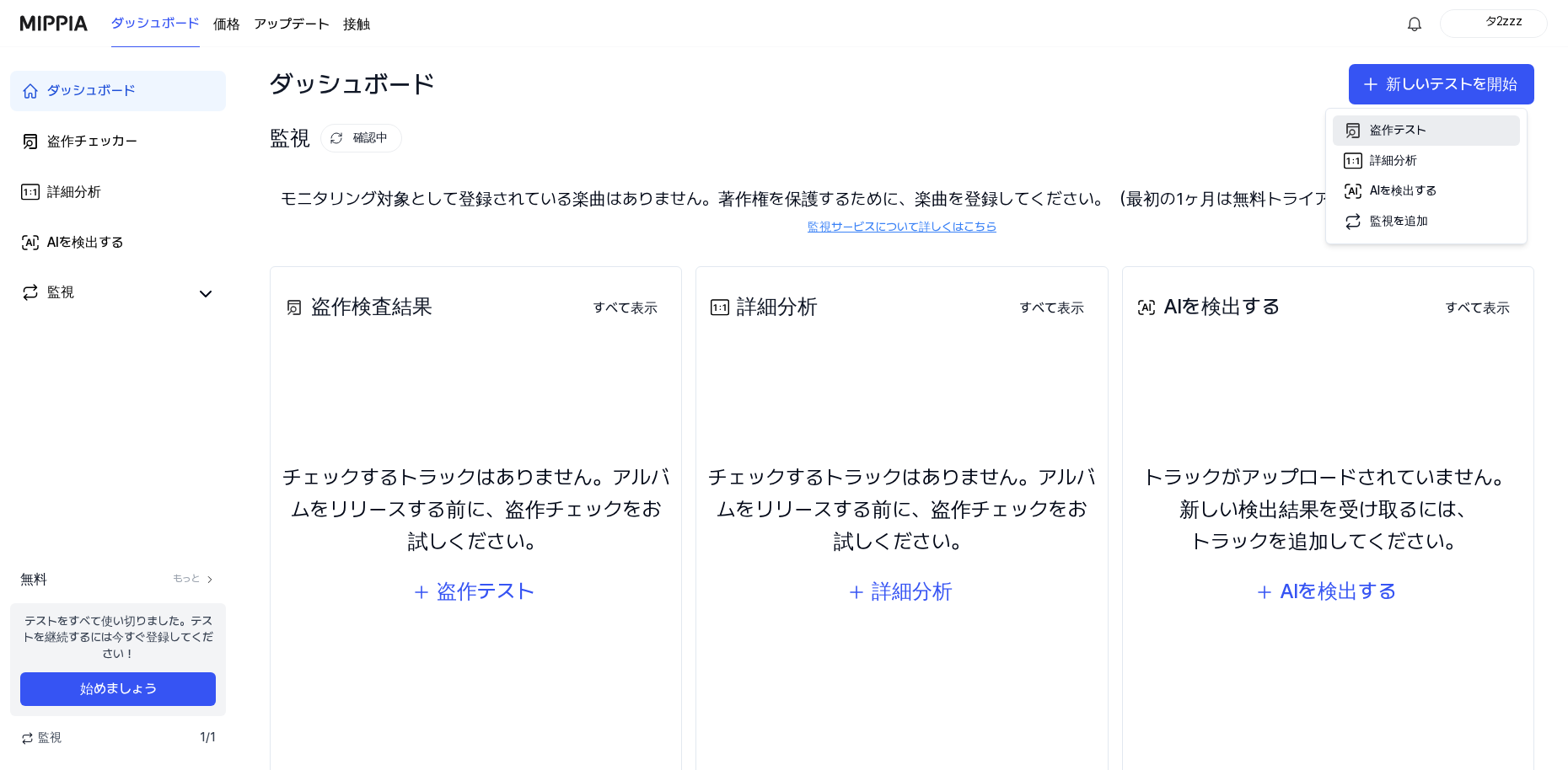
click at [1396, 123] on font "盗作テスト" at bounding box center [1398, 129] width 57 height 13
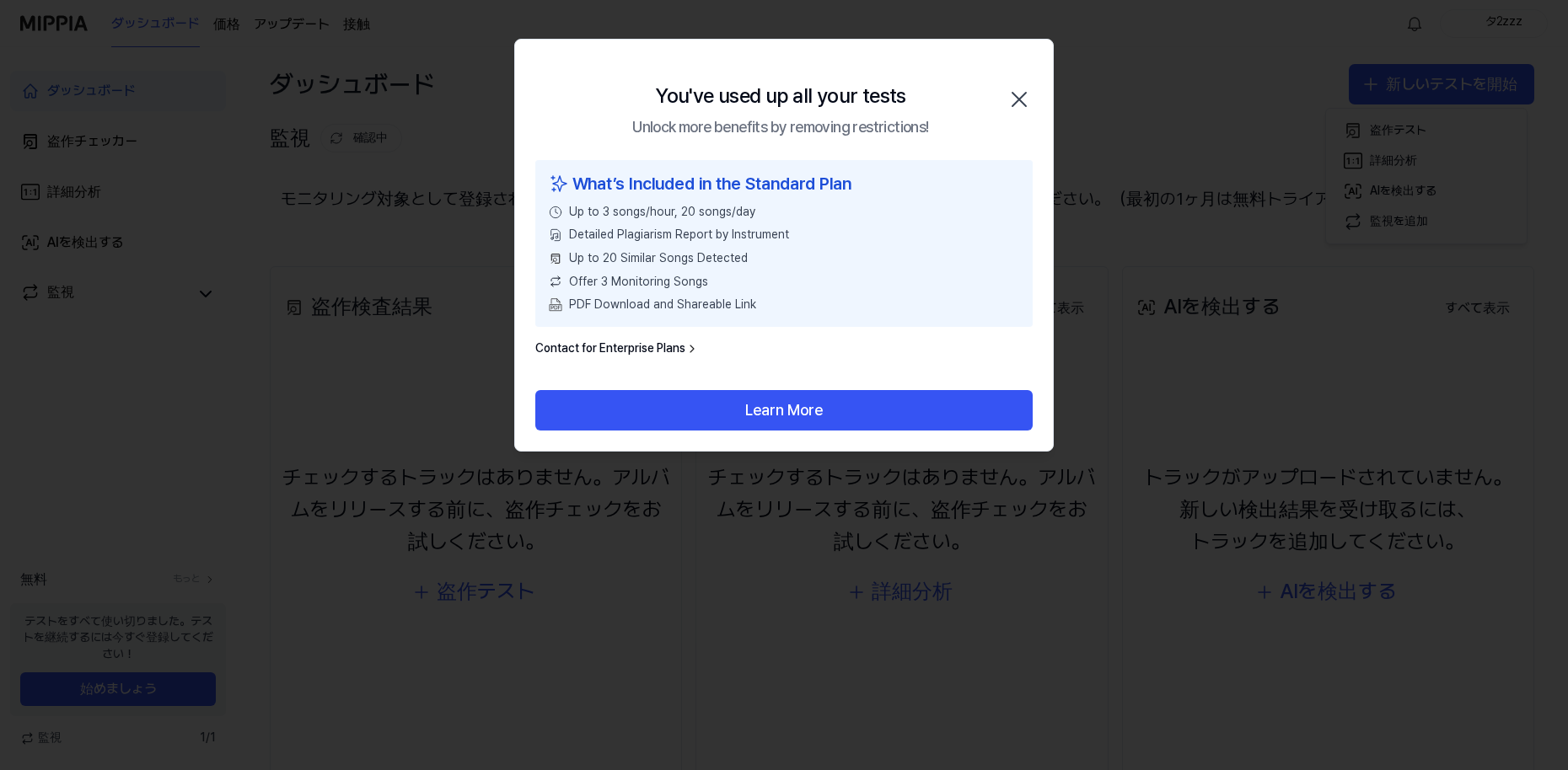
click at [1021, 98] on icon "button" at bounding box center [1019, 99] width 27 height 27
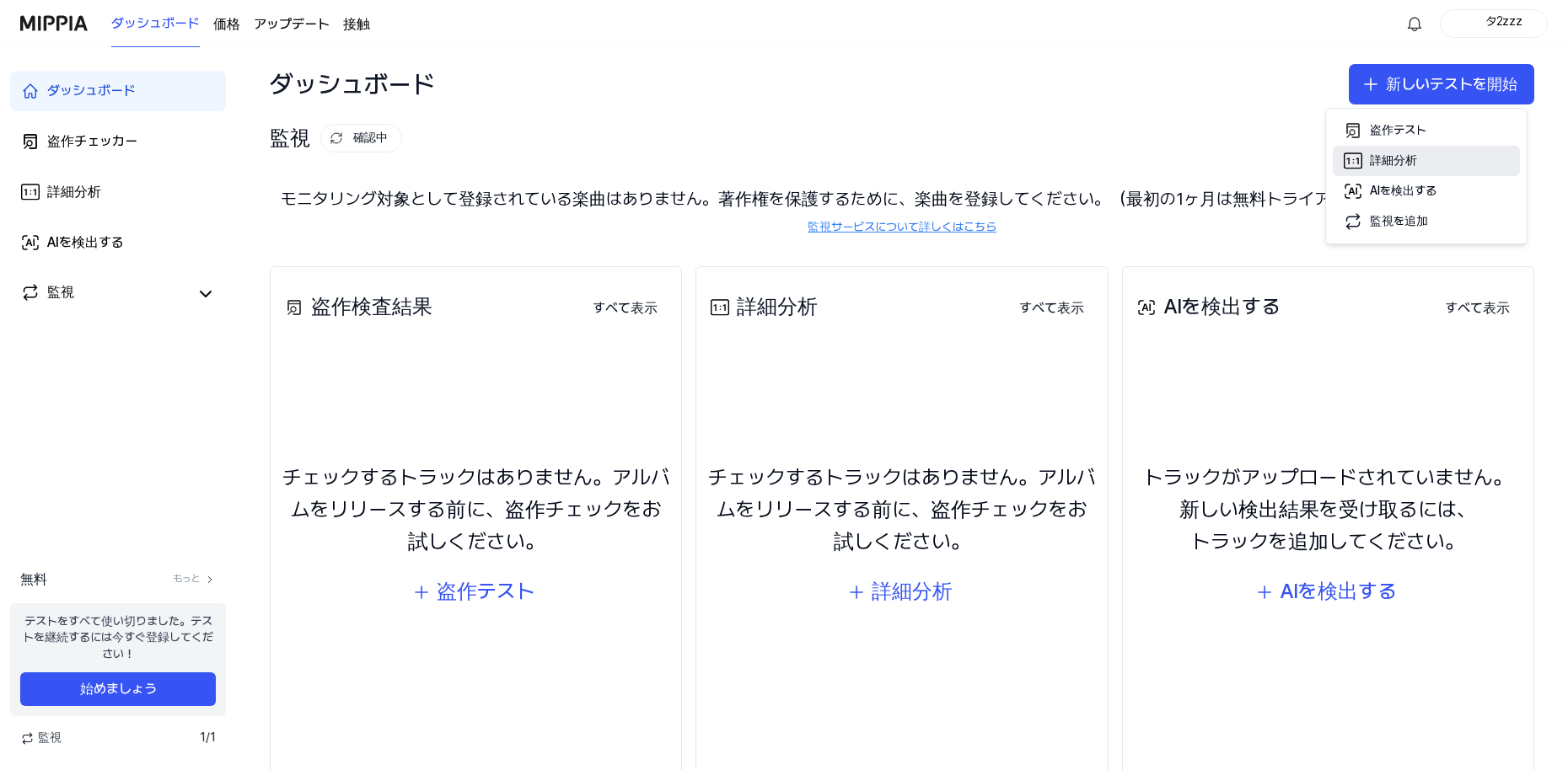
click at [1402, 162] on font "詳細分析" at bounding box center [1393, 159] width 47 height 13
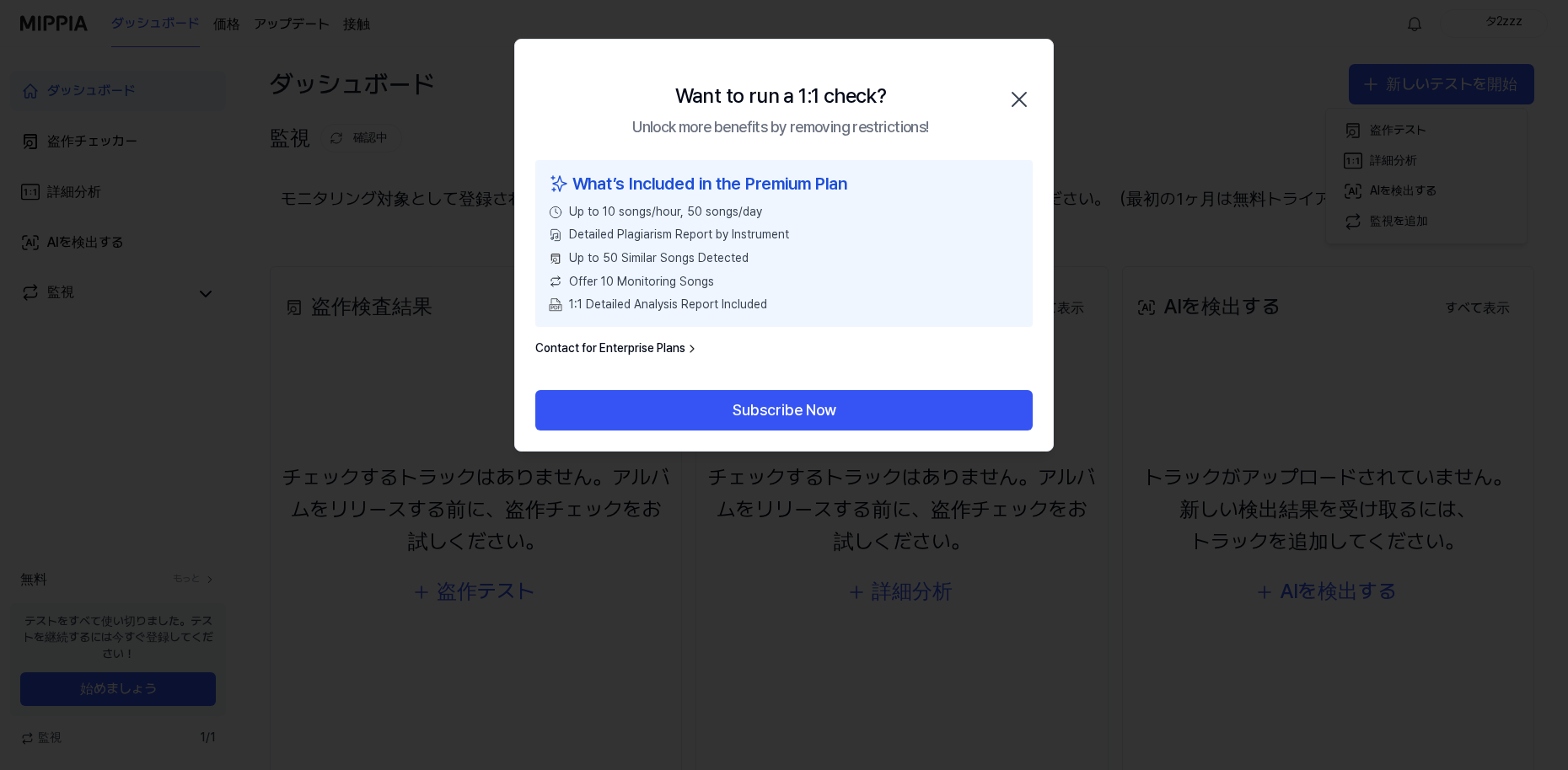
click at [1016, 97] on icon "button" at bounding box center [1019, 99] width 13 height 13
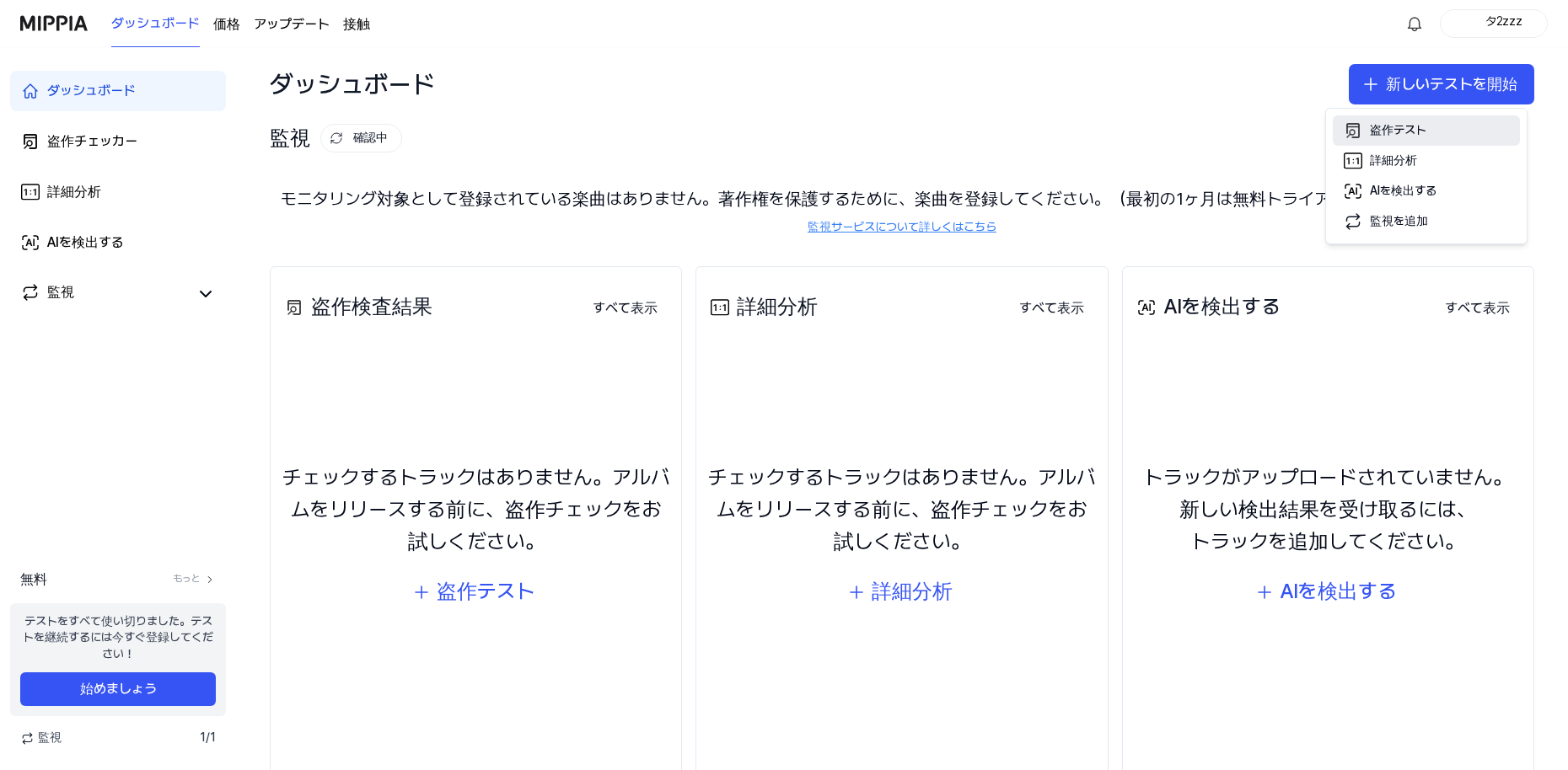
click at [1419, 134] on font "盗作テスト" at bounding box center [1398, 129] width 57 height 13
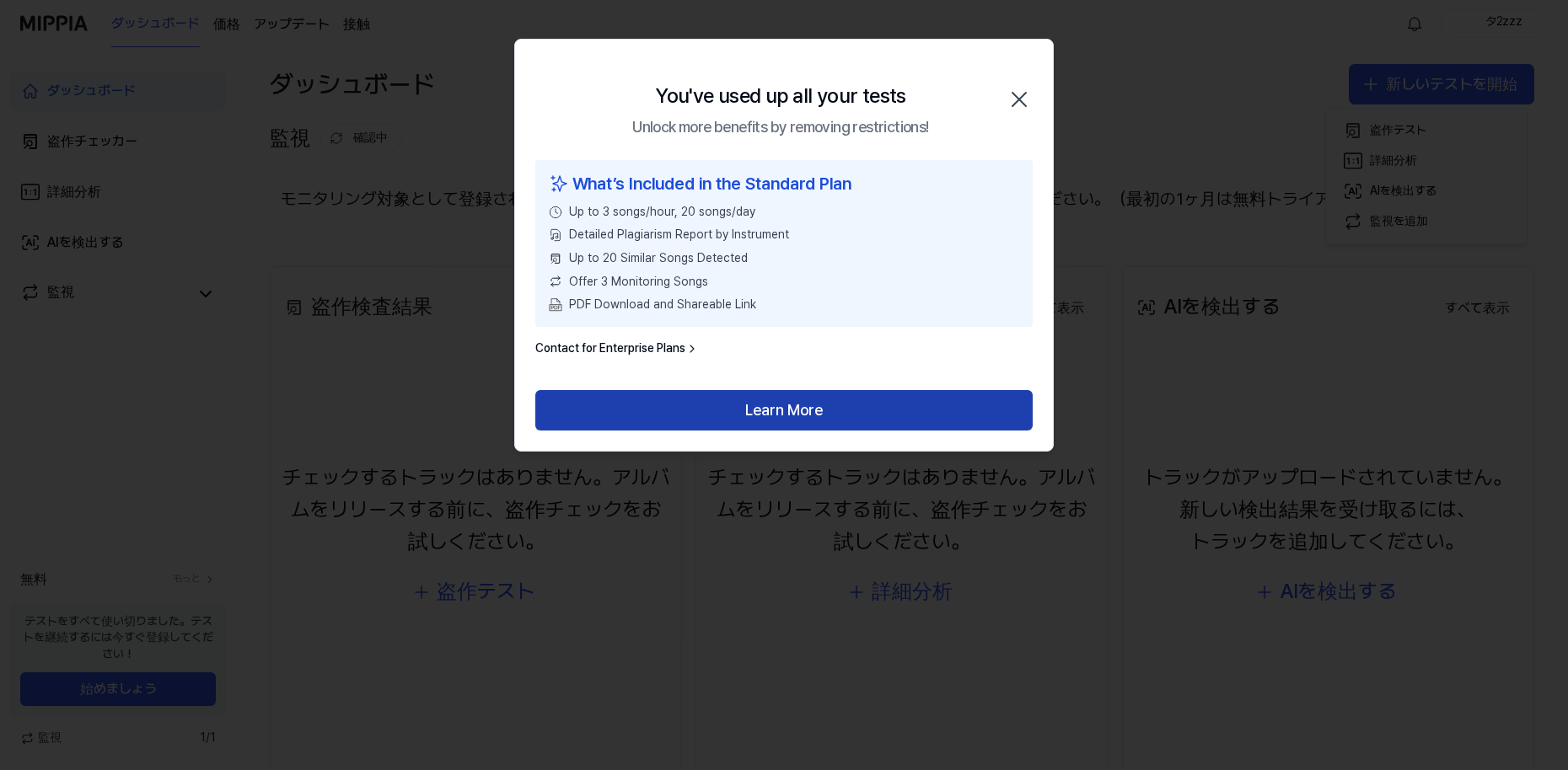
click at [807, 412] on button "Learn More" at bounding box center [784, 410] width 497 height 41
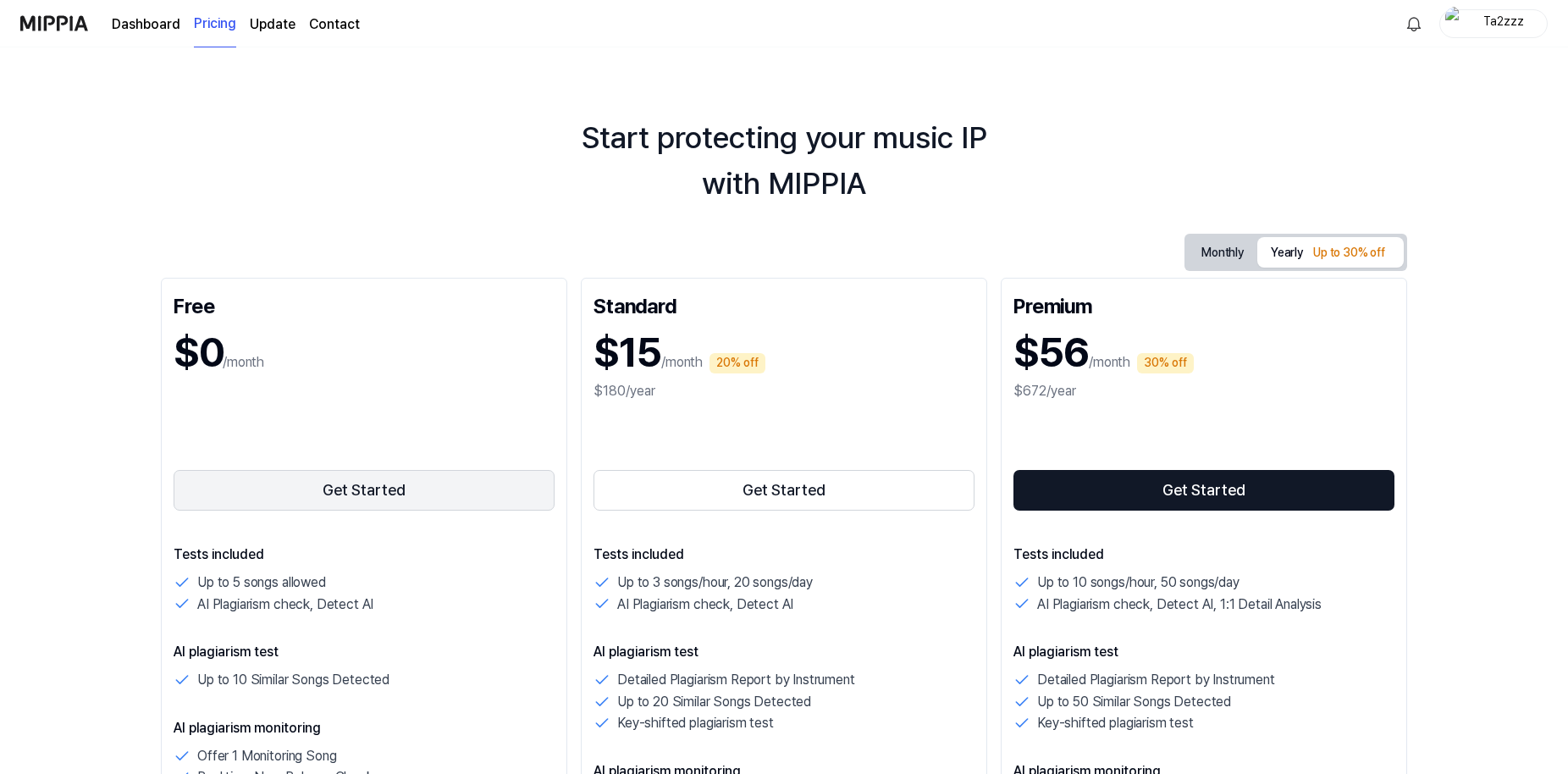
click at [359, 486] on button "Get Started" at bounding box center [364, 490] width 381 height 41
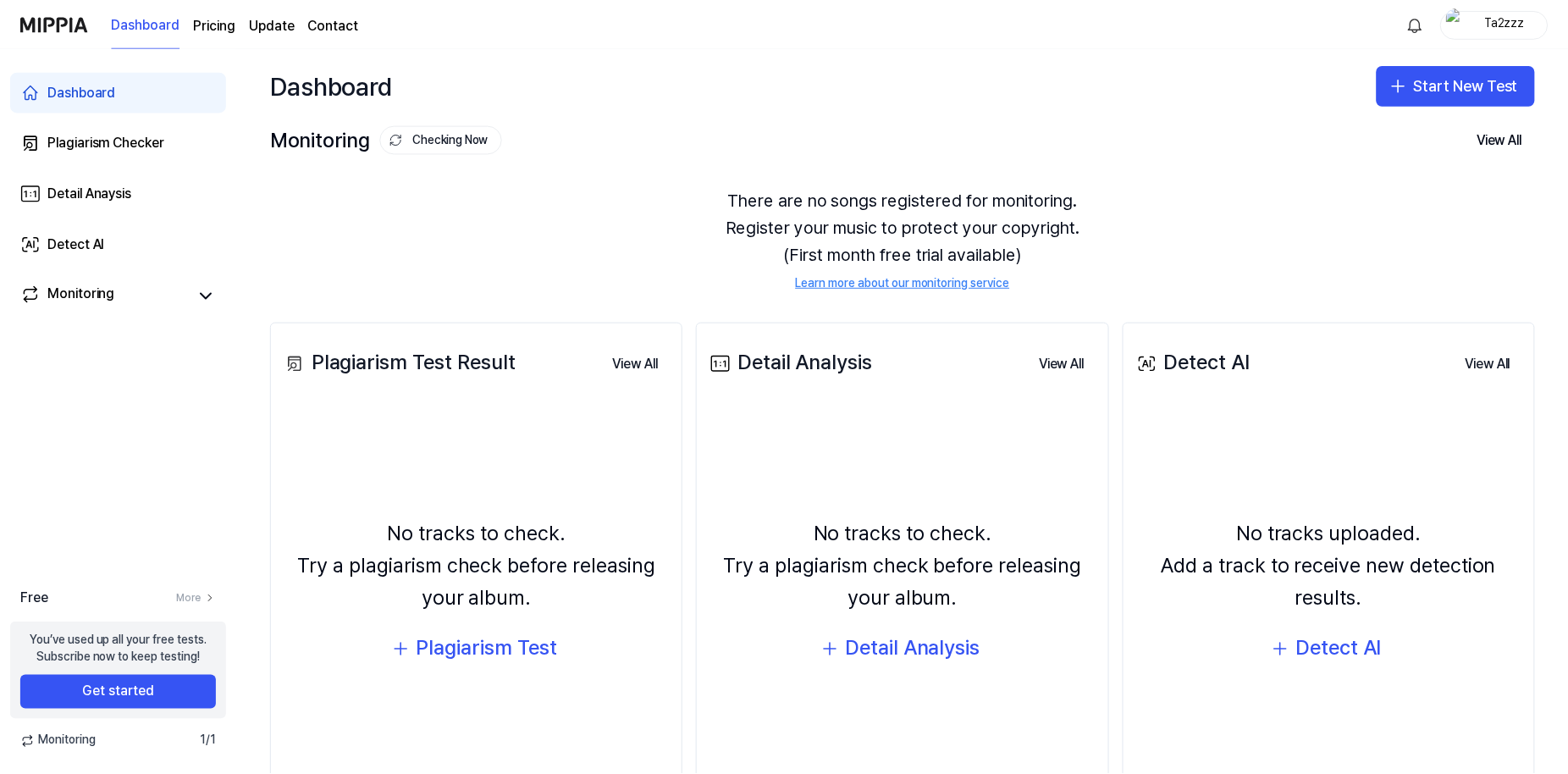
scroll to position [102, 0]
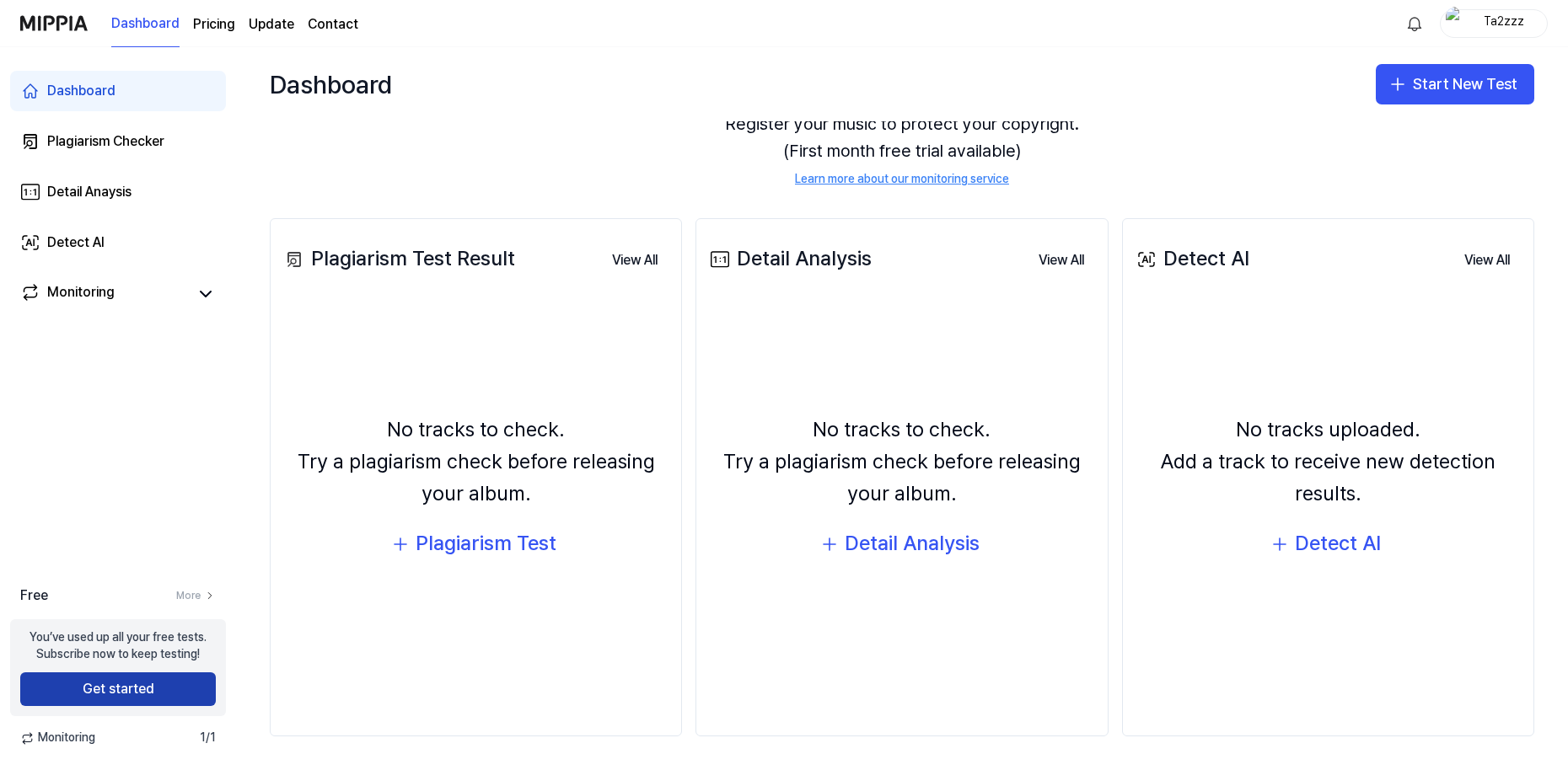
click at [145, 695] on button "Get started" at bounding box center [117, 689] width 195 height 34
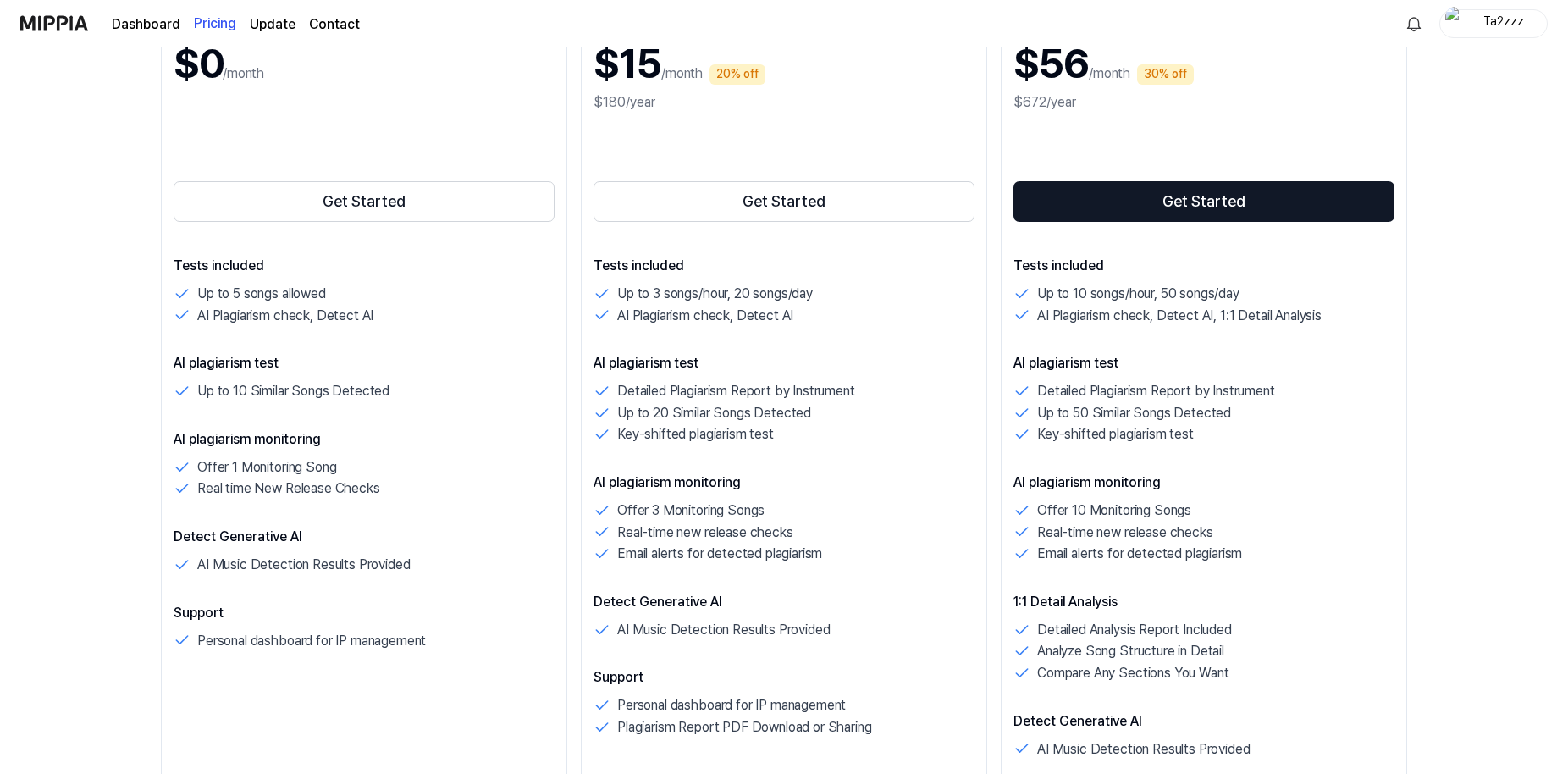
scroll to position [287, 0]
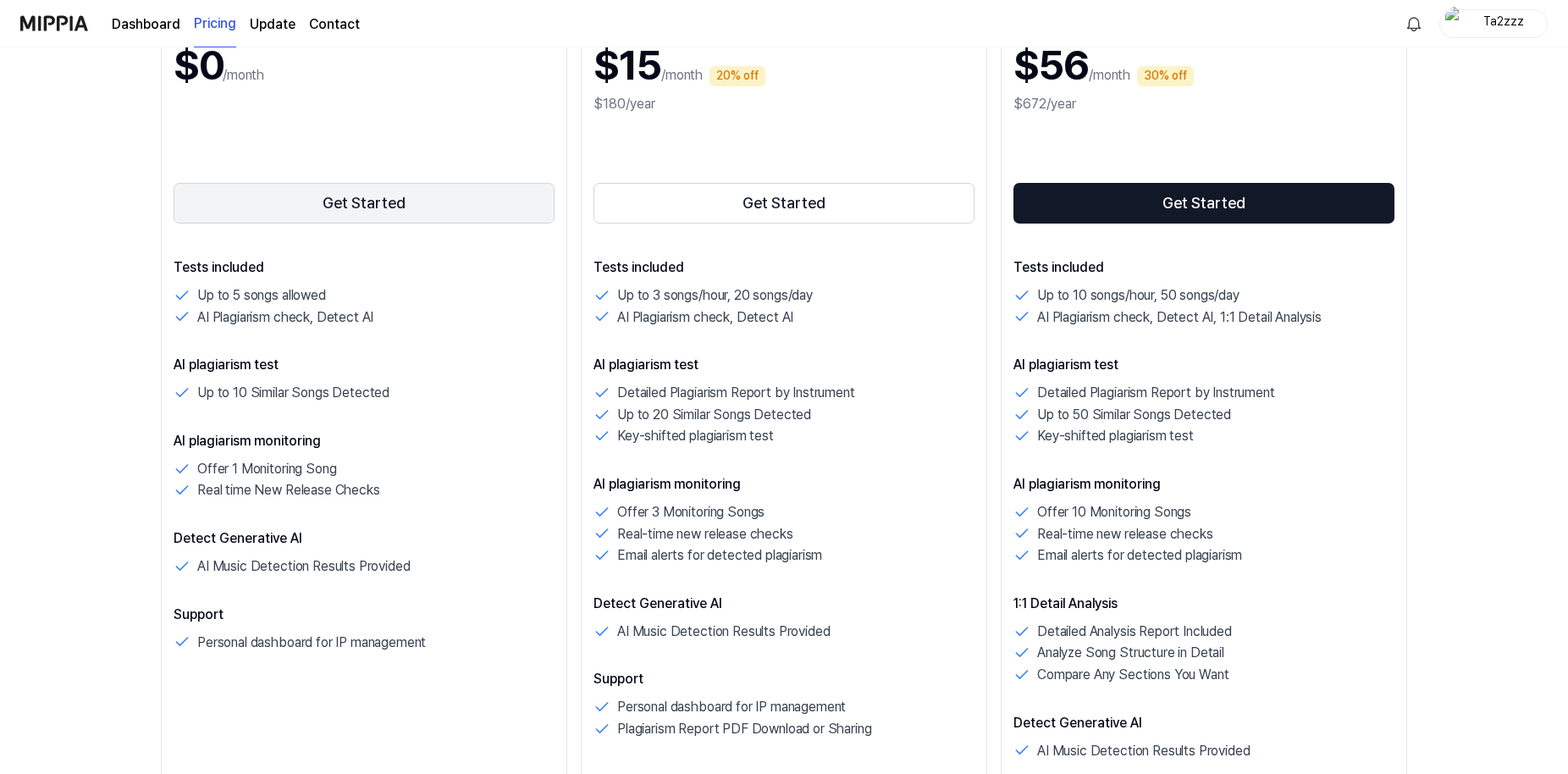
click at [425, 204] on button "Get Started" at bounding box center [364, 203] width 381 height 41
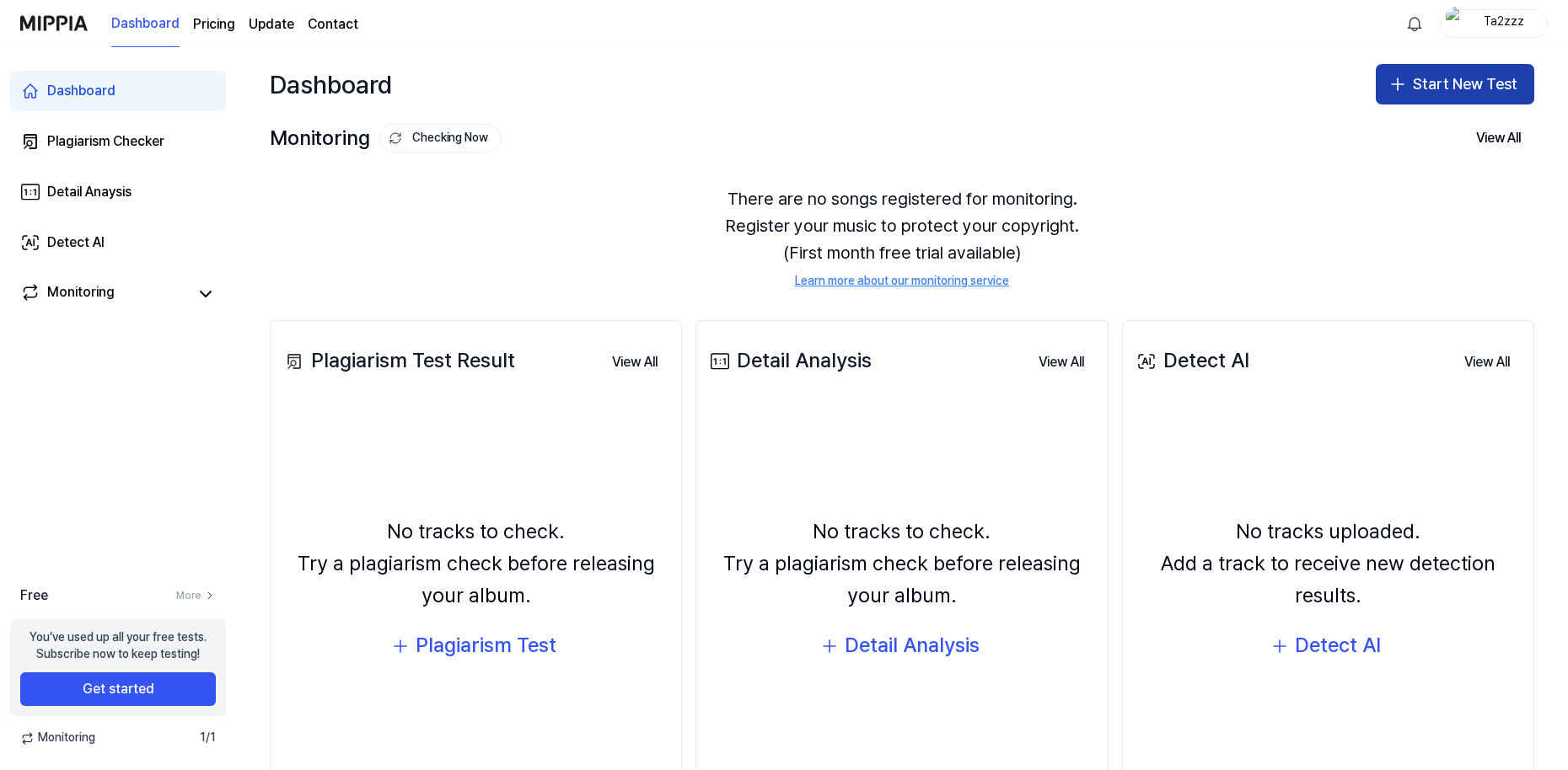
click at [1440, 70] on button "Start New Test" at bounding box center [1455, 84] width 159 height 41
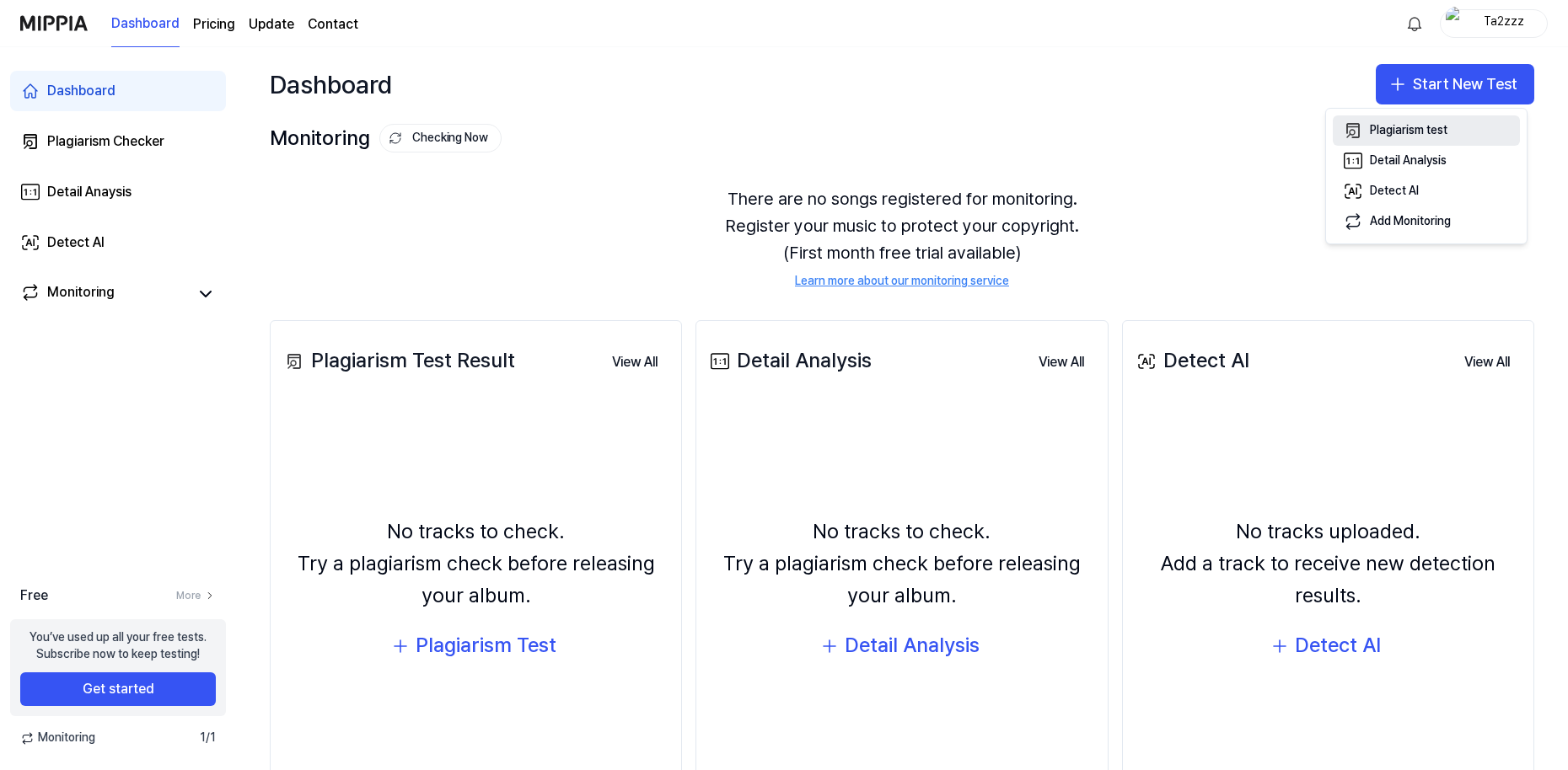
click at [1412, 123] on div "Plagiarism test" at bounding box center [1408, 130] width 77 height 17
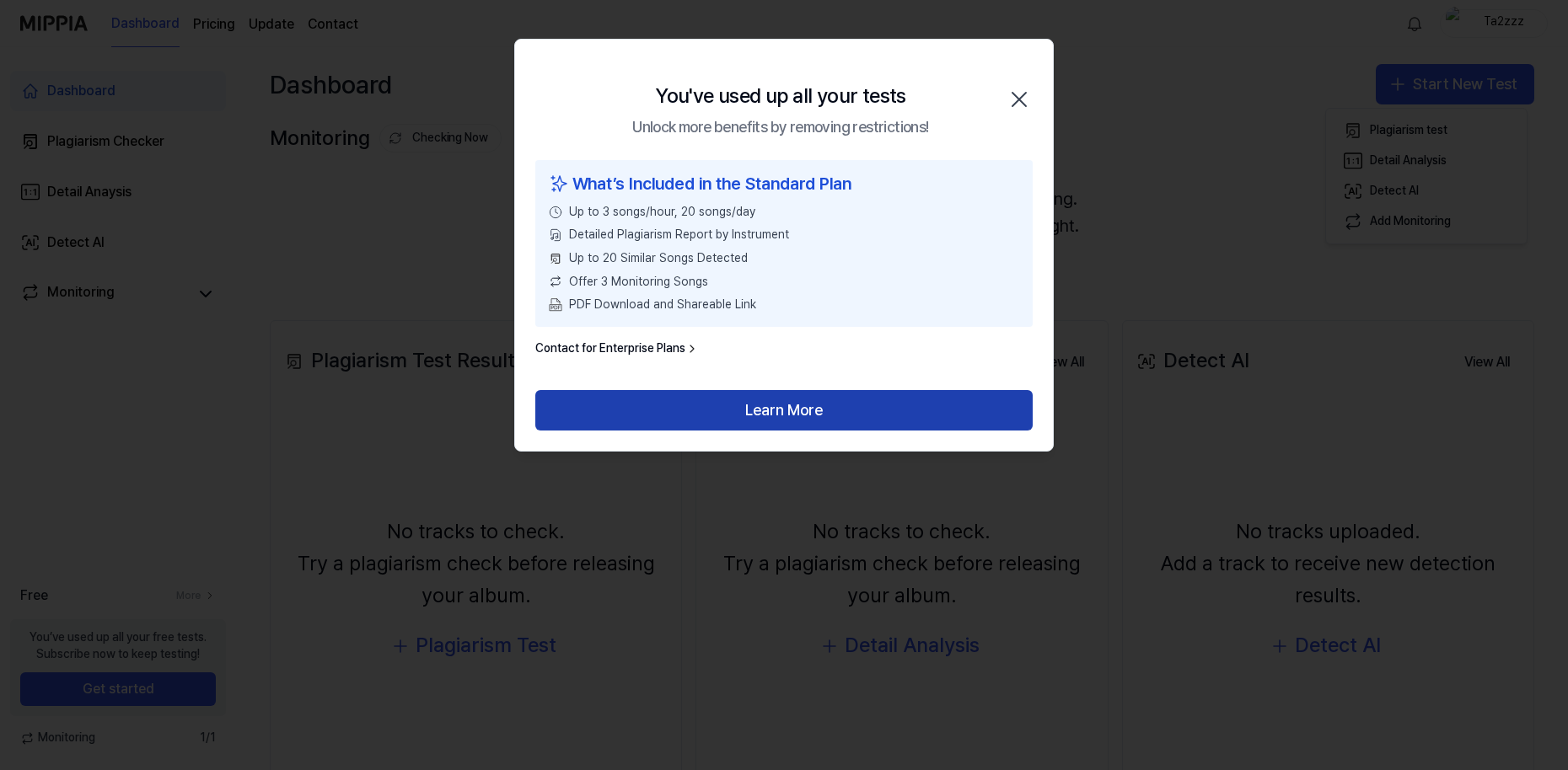
click at [751, 399] on button "Learn More" at bounding box center [784, 410] width 497 height 41
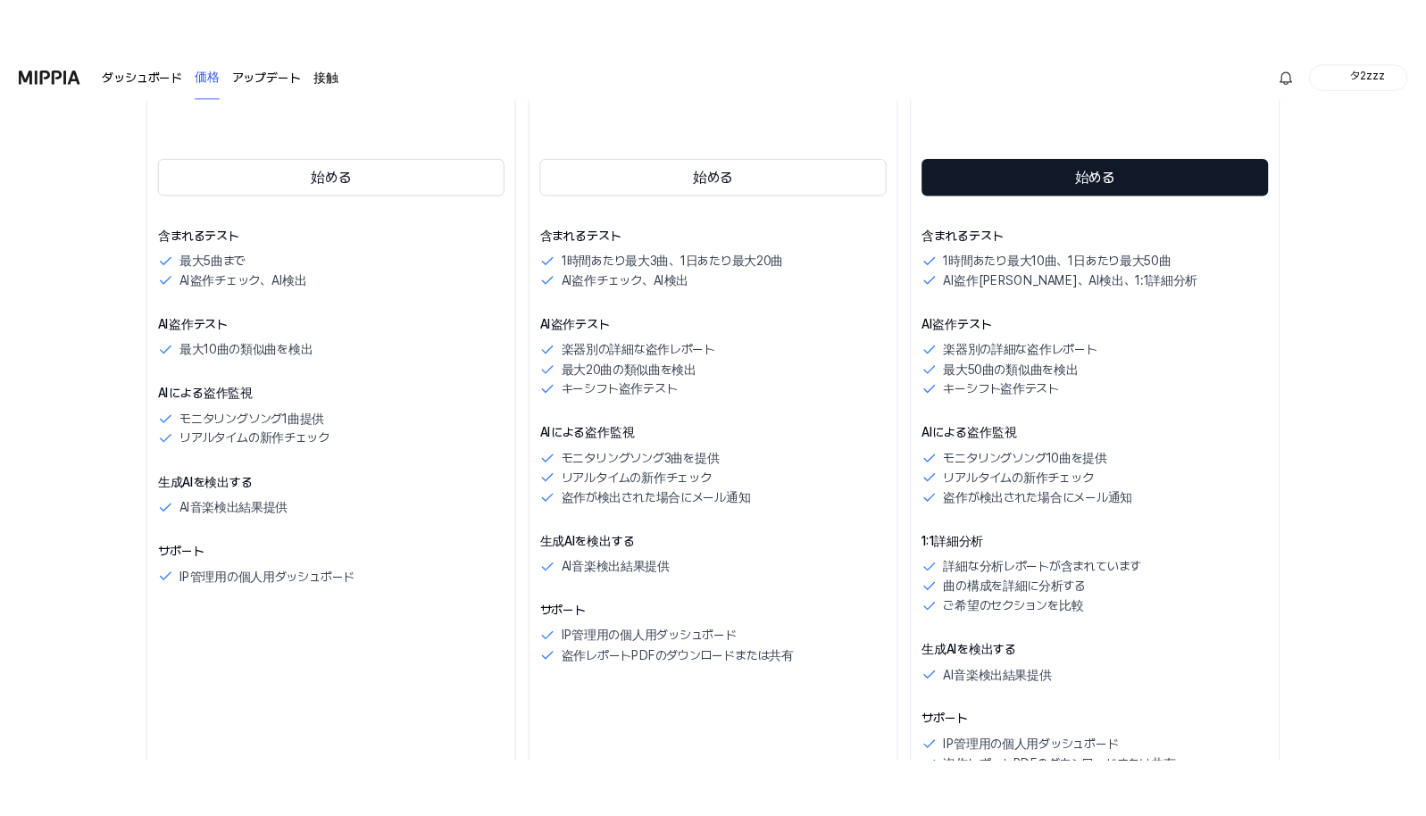
scroll to position [336, 0]
